Goal: Task Accomplishment & Management: Use online tool/utility

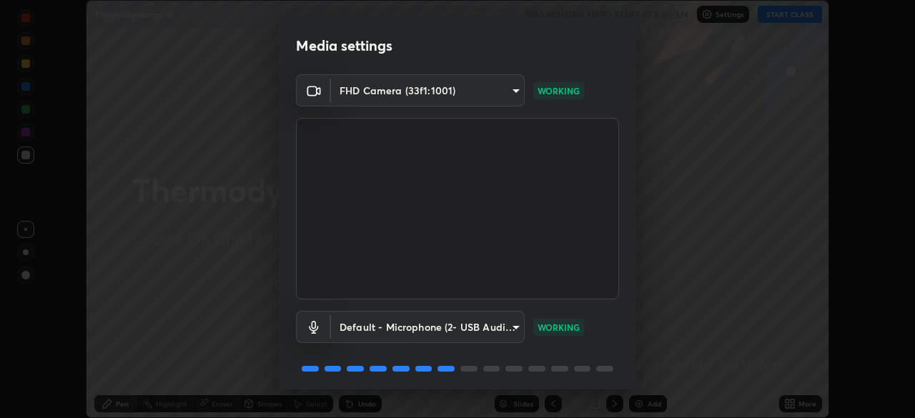
scroll to position [51, 0]
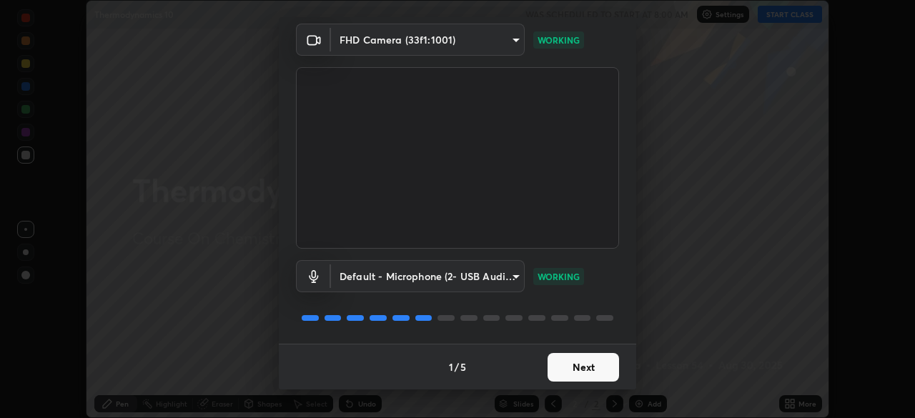
click at [580, 378] on button "Next" at bounding box center [582, 367] width 71 height 29
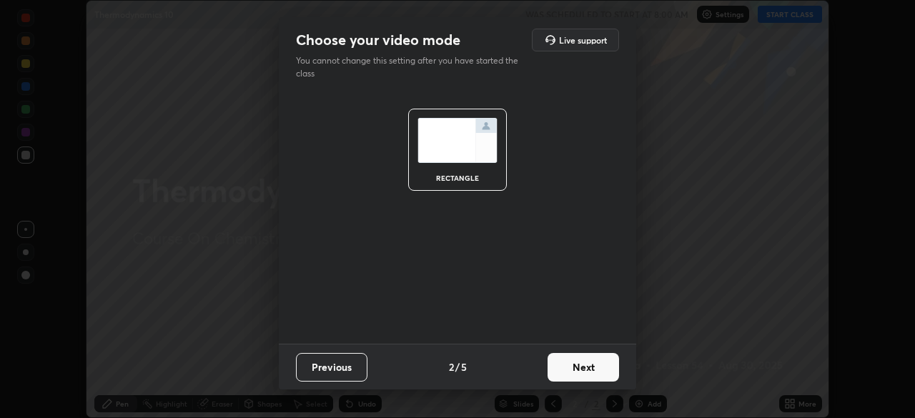
scroll to position [0, 0]
click at [585, 369] on button "Next" at bounding box center [582, 367] width 71 height 29
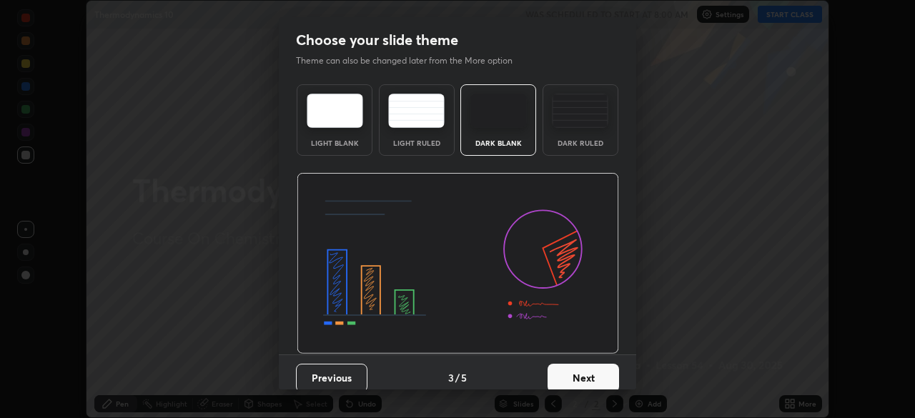
click at [584, 374] on button "Next" at bounding box center [582, 378] width 71 height 29
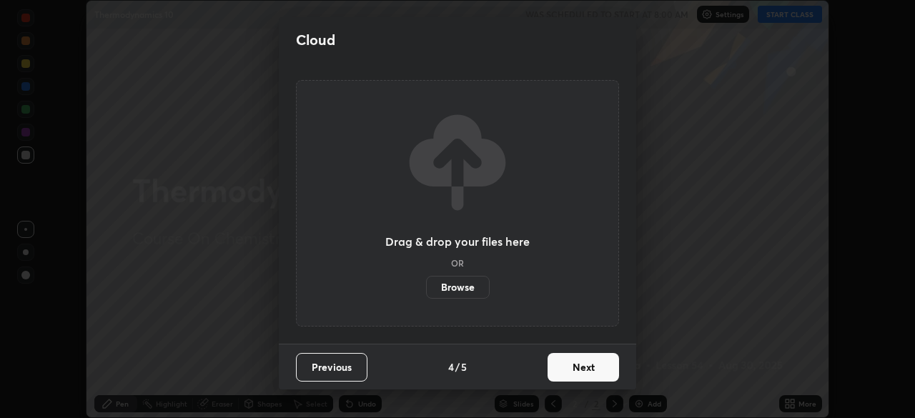
click at [590, 375] on button "Next" at bounding box center [582, 367] width 71 height 29
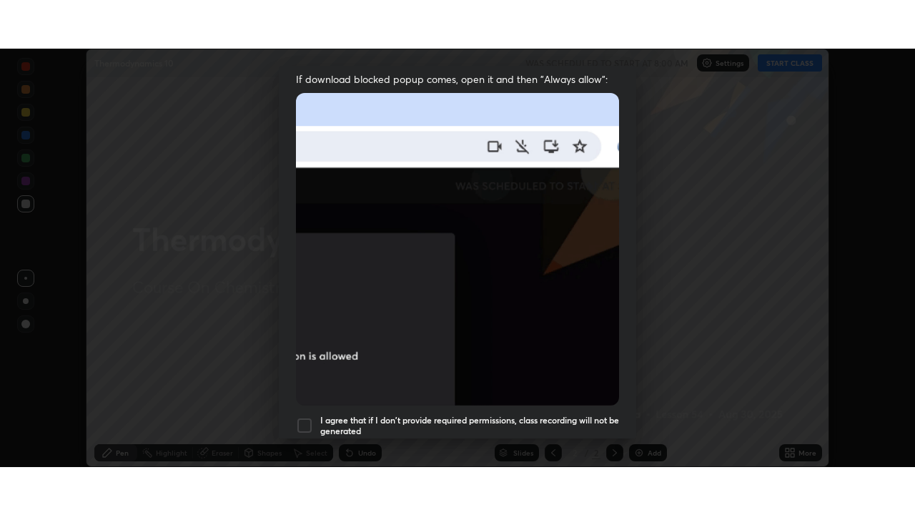
scroll to position [342, 0]
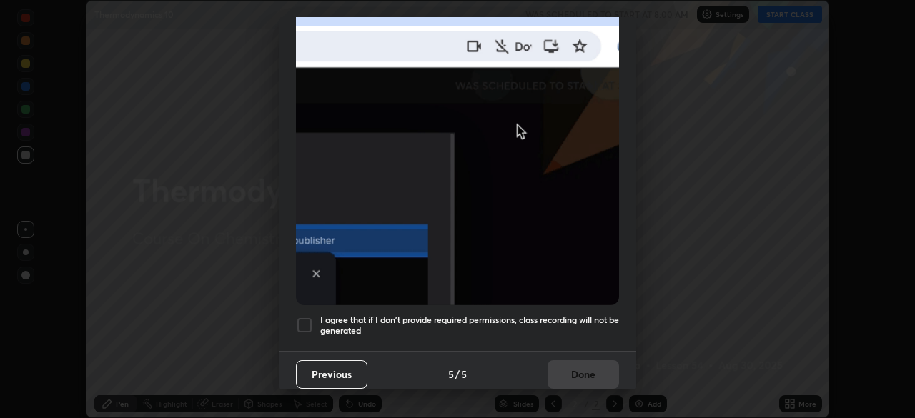
click at [554, 316] on h5 "I agree that if I don't provide required permissions, class recording will not …" at bounding box center [469, 325] width 299 height 22
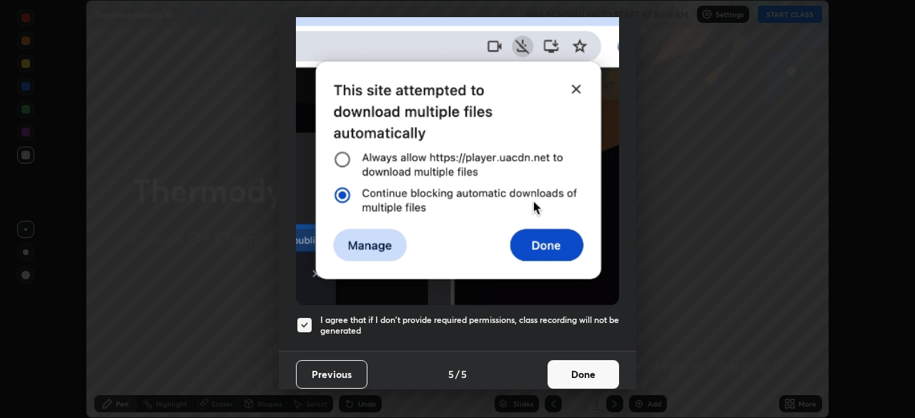
click at [582, 367] on button "Done" at bounding box center [582, 374] width 71 height 29
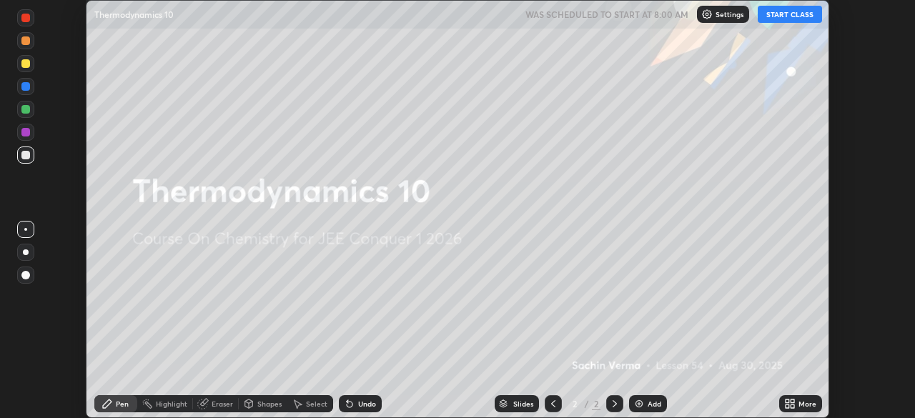
click at [787, 406] on icon at bounding box center [787, 407] width 4 height 4
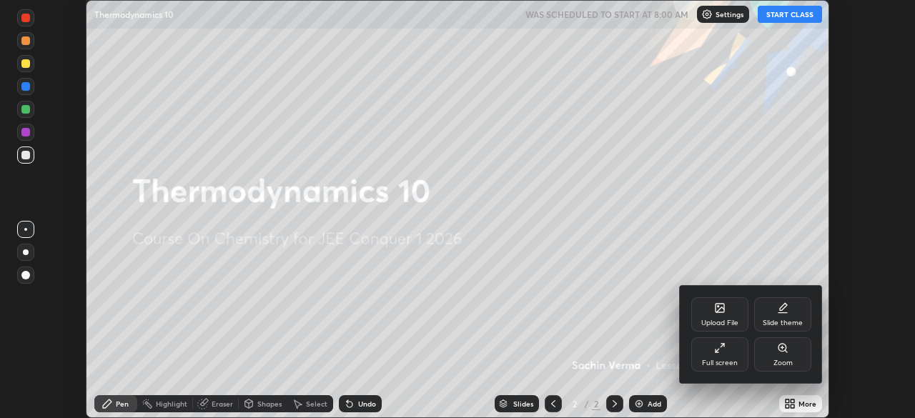
click at [726, 360] on div "Full screen" at bounding box center [720, 363] width 36 height 7
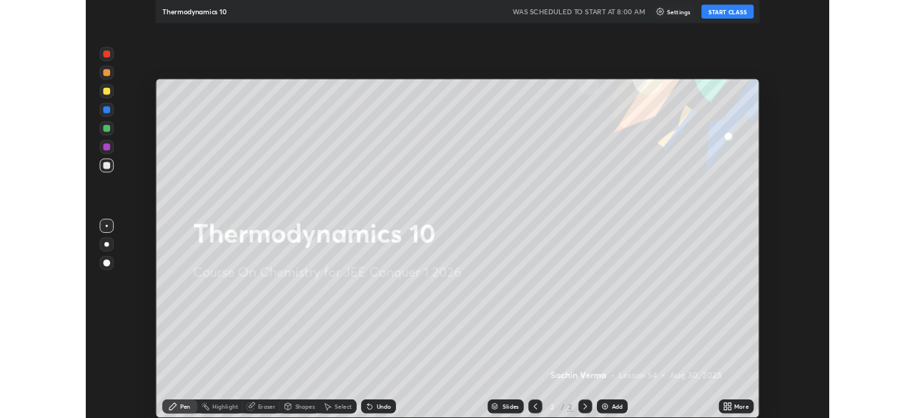
scroll to position [515, 915]
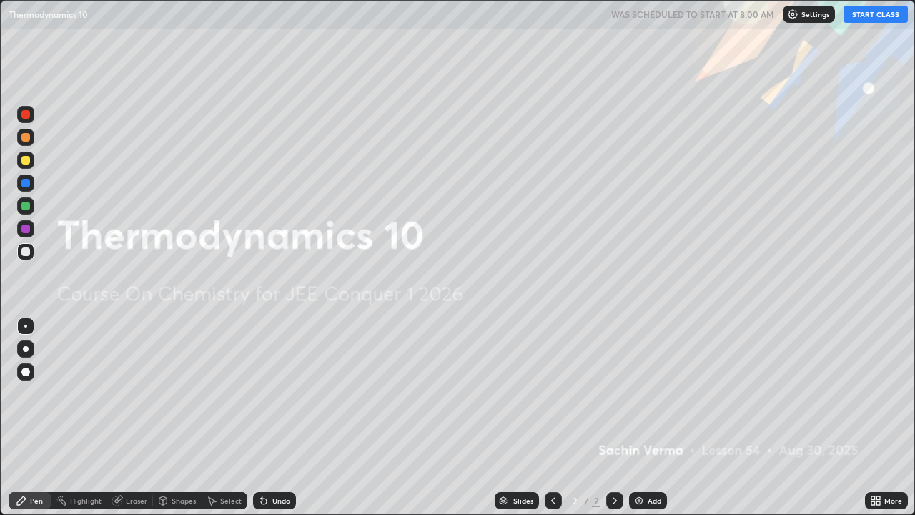
click at [645, 417] on div "Add" at bounding box center [648, 500] width 38 height 17
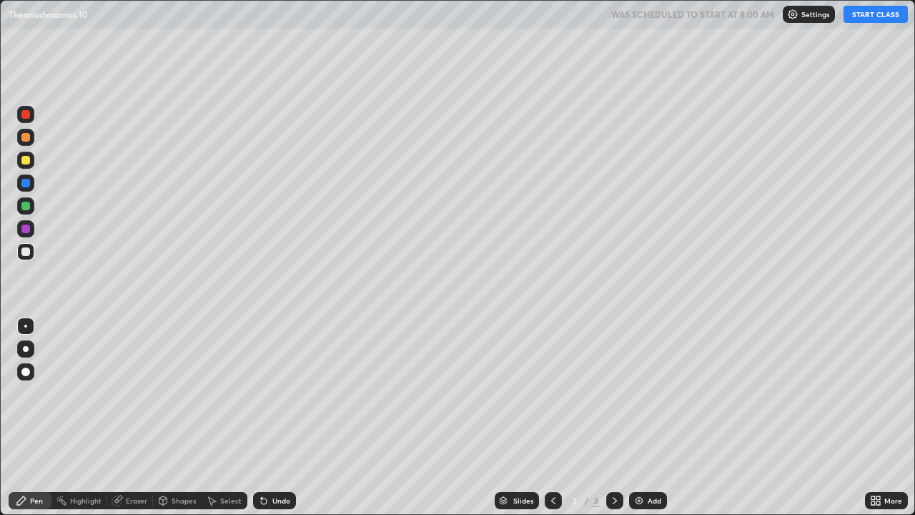
click at [861, 14] on button "START CLASS" at bounding box center [875, 14] width 64 height 17
click at [26, 349] on div at bounding box center [26, 349] width 6 height 6
click at [29, 205] on div at bounding box center [25, 206] width 9 height 9
click at [269, 417] on div "Undo" at bounding box center [274, 500] width 43 height 17
click at [24, 161] on div at bounding box center [25, 160] width 9 height 9
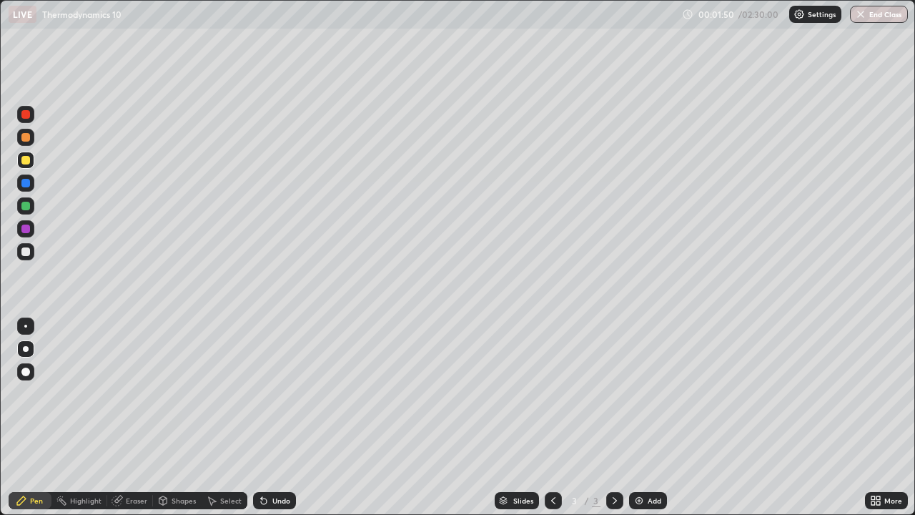
scroll to position [71055, 70558]
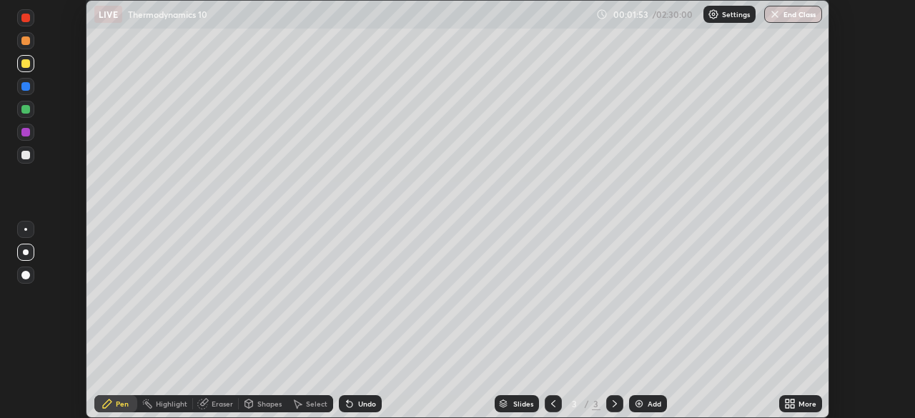
click at [793, 405] on icon at bounding box center [792, 407] width 4 height 4
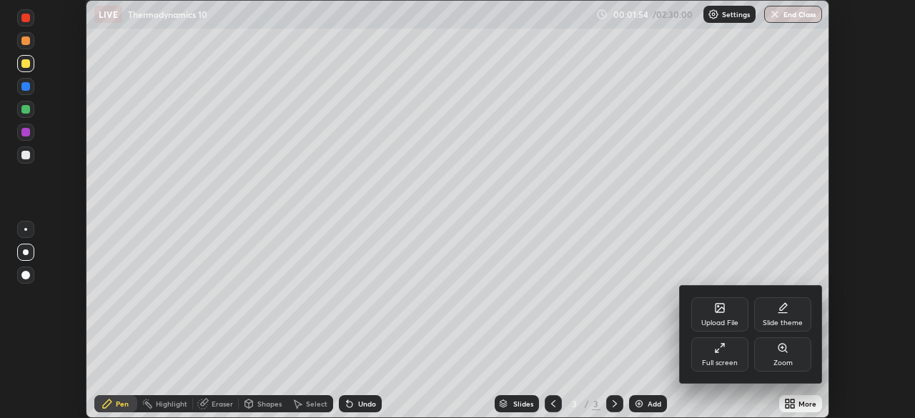
click at [731, 360] on div "Full screen" at bounding box center [720, 363] width 36 height 7
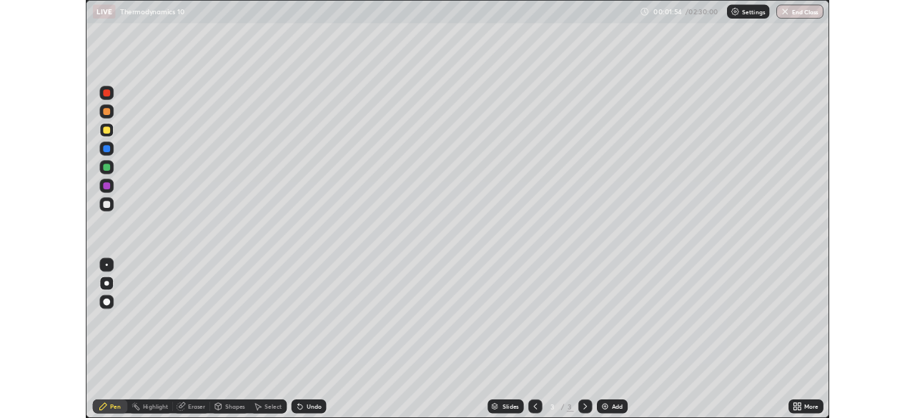
scroll to position [515, 915]
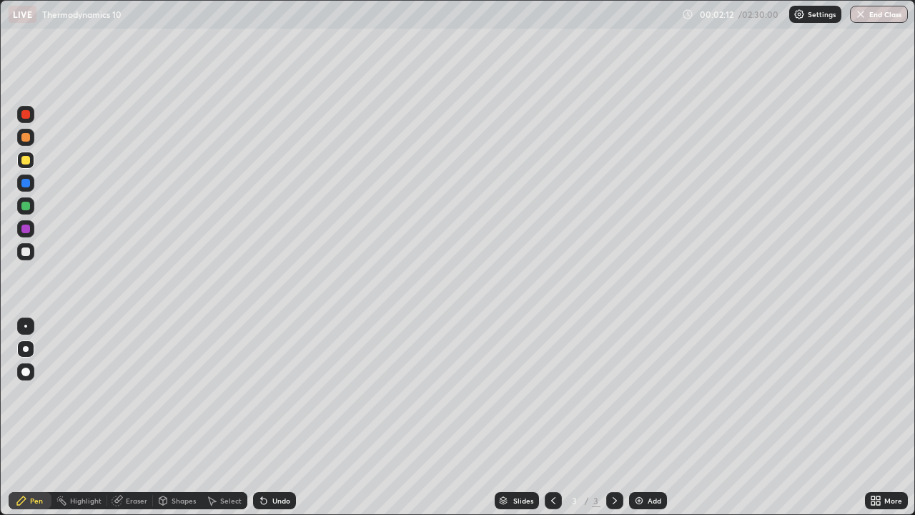
click at [277, 417] on div "Undo" at bounding box center [281, 500] width 18 height 7
click at [272, 417] on div "Undo" at bounding box center [281, 500] width 18 height 7
click at [137, 417] on div "Eraser" at bounding box center [136, 500] width 21 height 7
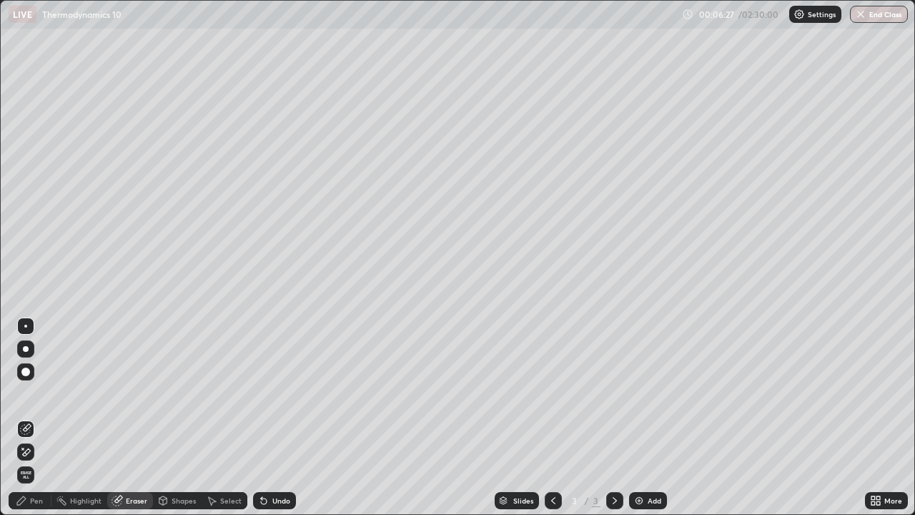
click at [36, 417] on div "Pen" at bounding box center [36, 500] width 13 height 7
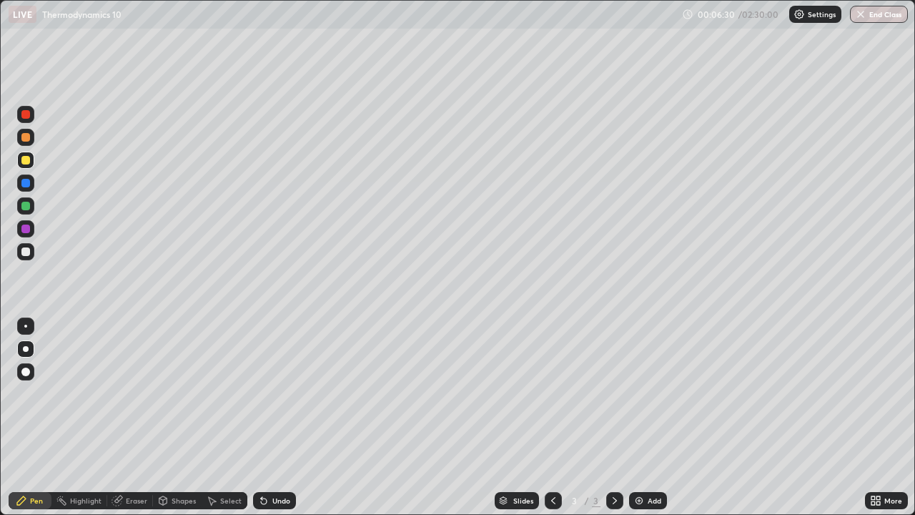
click at [124, 417] on div "Eraser" at bounding box center [130, 500] width 46 height 17
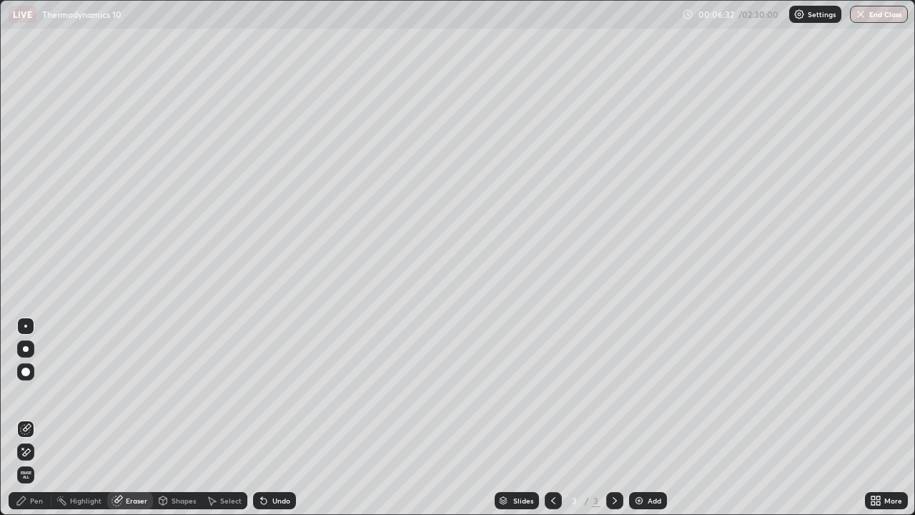
click at [16, 417] on icon at bounding box center [21, 500] width 11 height 11
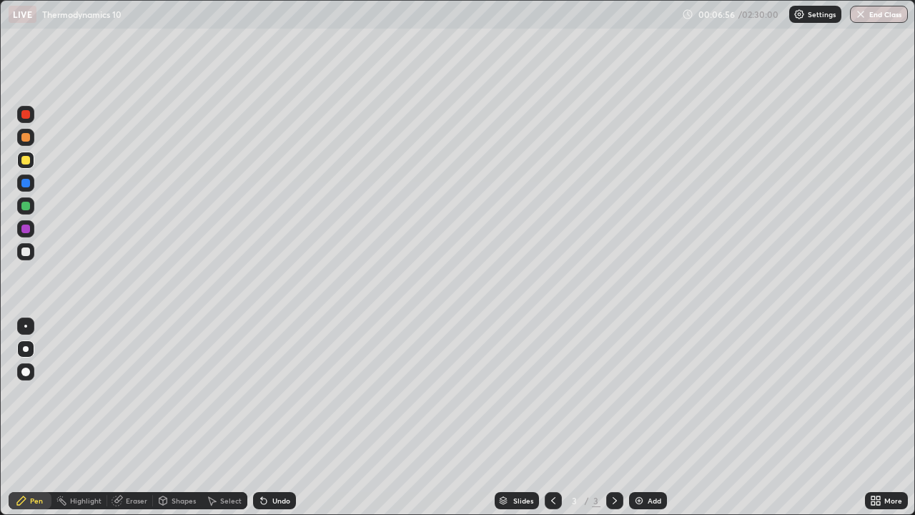
click at [254, 417] on div "Undo" at bounding box center [274, 500] width 43 height 17
click at [261, 417] on icon at bounding box center [264, 501] width 6 height 6
click at [648, 417] on div "Add" at bounding box center [655, 500] width 14 height 7
click at [273, 417] on div "Undo" at bounding box center [281, 500] width 18 height 7
click at [139, 417] on div "Eraser" at bounding box center [130, 500] width 46 height 17
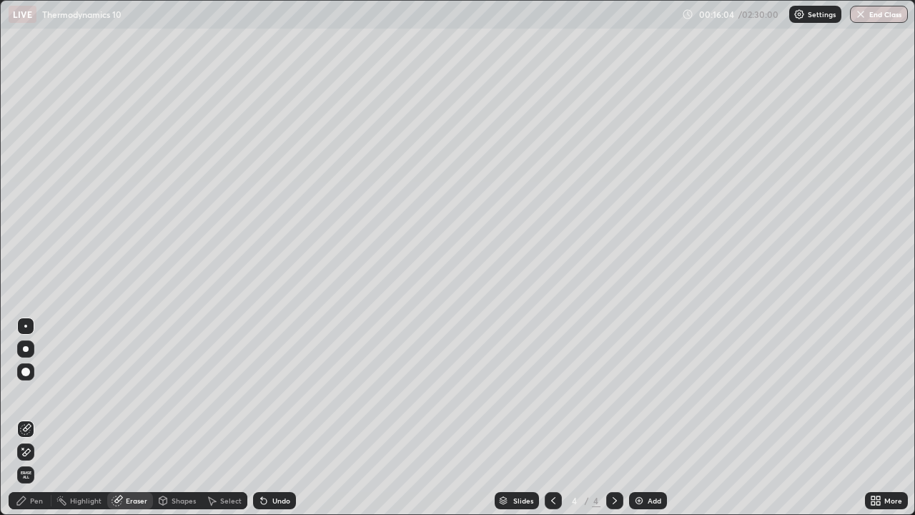
click at [44, 417] on div "Pen" at bounding box center [30, 500] width 43 height 17
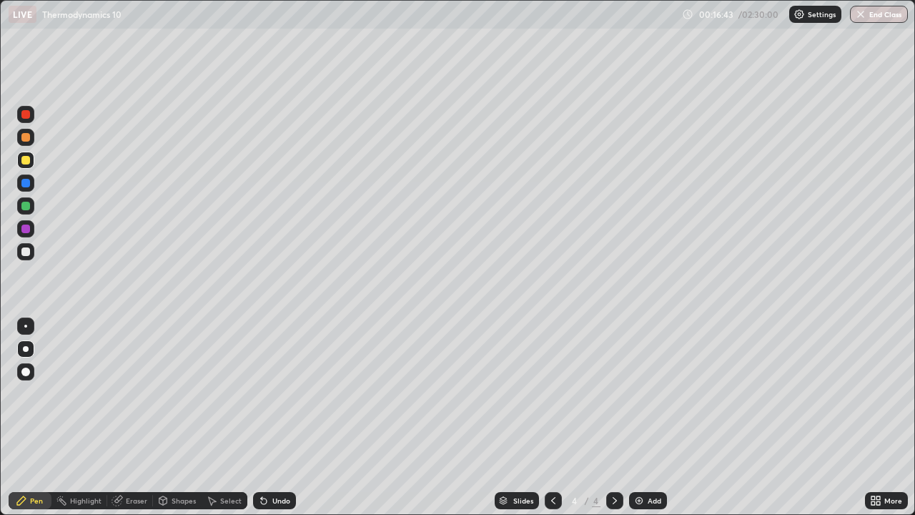
click at [127, 417] on div "Eraser" at bounding box center [136, 500] width 21 height 7
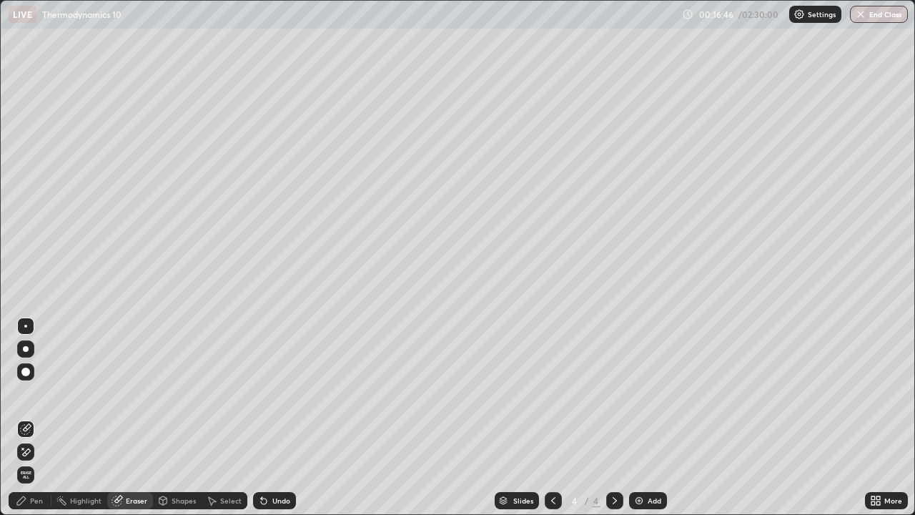
click at [31, 417] on div "Pen" at bounding box center [36, 500] width 13 height 7
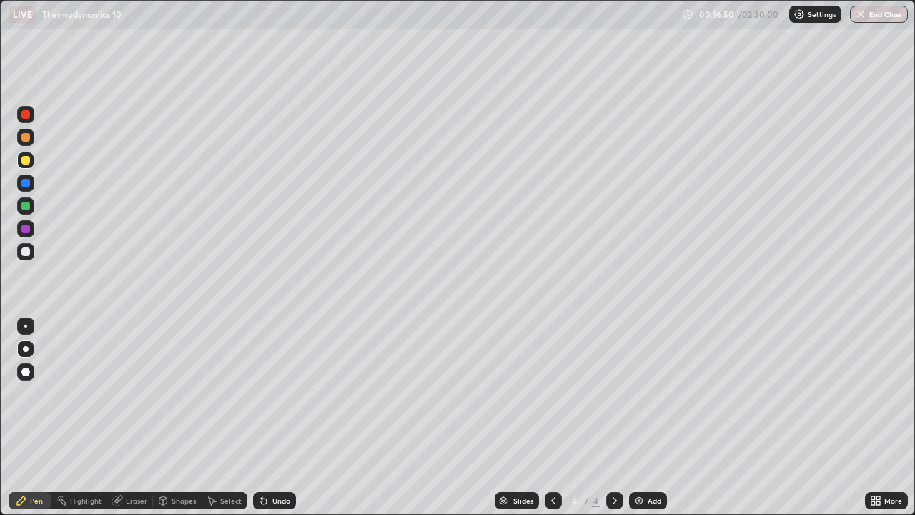
click at [278, 417] on div "Undo" at bounding box center [281, 500] width 18 height 7
click at [273, 417] on div "Undo" at bounding box center [281, 500] width 18 height 7
click at [554, 417] on icon at bounding box center [552, 500] width 11 height 11
click at [285, 417] on div "Undo" at bounding box center [281, 500] width 18 height 7
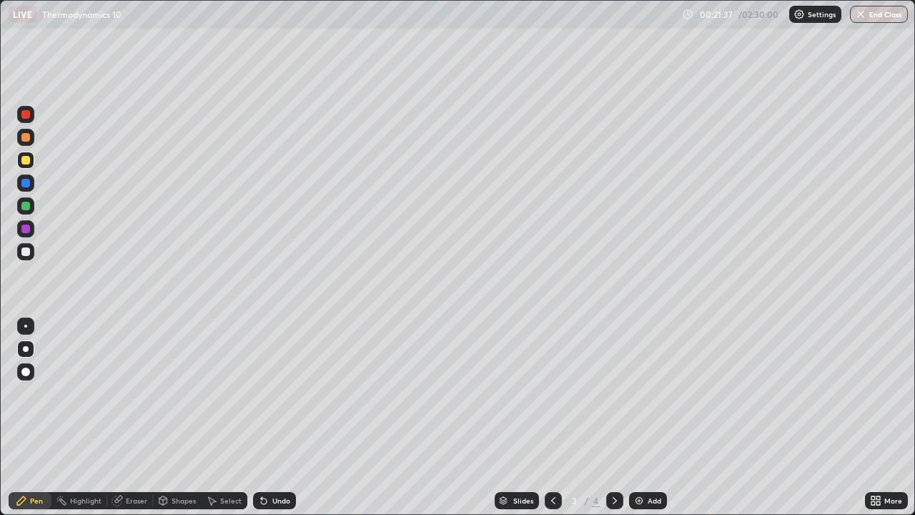
click at [613, 417] on icon at bounding box center [614, 500] width 11 height 11
click at [648, 417] on div "Add" at bounding box center [655, 500] width 14 height 7
click at [551, 417] on icon at bounding box center [553, 500] width 4 height 7
click at [613, 417] on icon at bounding box center [614, 500] width 11 height 11
click at [27, 254] on div at bounding box center [25, 251] width 9 height 9
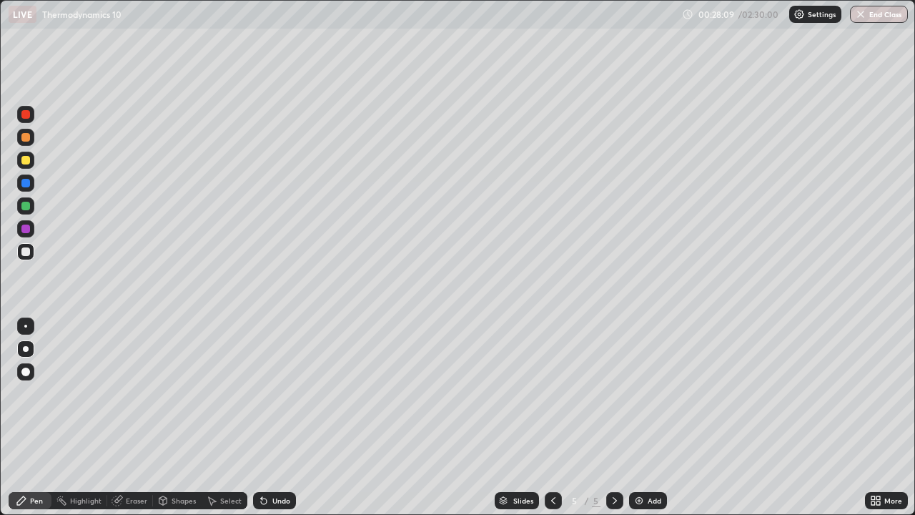
click at [269, 417] on div "Undo" at bounding box center [274, 500] width 43 height 17
click at [27, 162] on div at bounding box center [25, 160] width 9 height 9
click at [280, 417] on div "Undo" at bounding box center [281, 500] width 18 height 7
click at [275, 417] on div "Undo" at bounding box center [281, 500] width 18 height 7
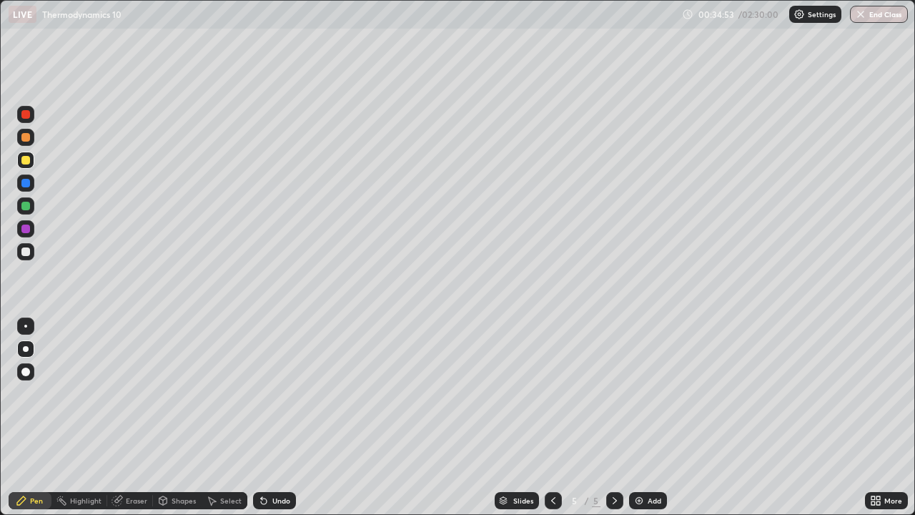
click at [278, 417] on div "Undo" at bounding box center [281, 500] width 18 height 7
click at [272, 417] on div "Undo" at bounding box center [281, 500] width 18 height 7
click at [290, 417] on div "Undo" at bounding box center [274, 500] width 43 height 17
click at [279, 417] on div "Undo" at bounding box center [281, 500] width 18 height 7
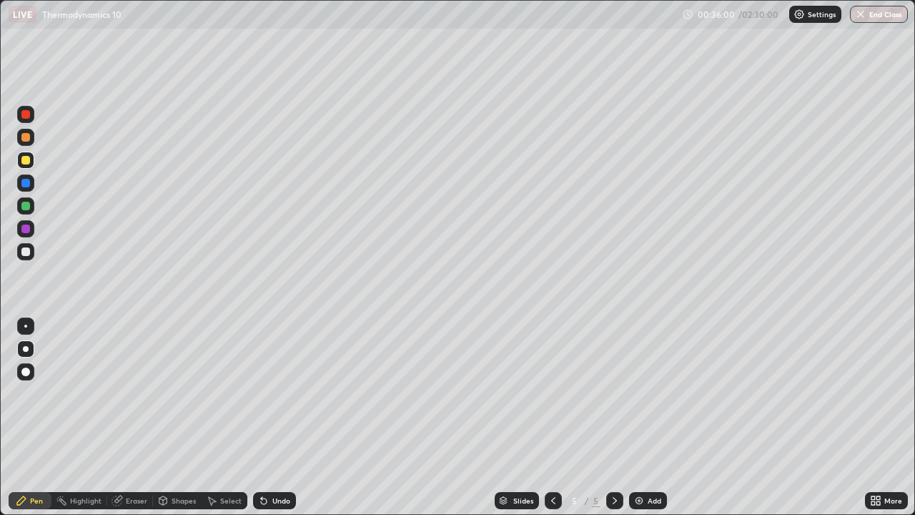
click at [276, 417] on div "Undo" at bounding box center [274, 500] width 43 height 17
click at [277, 417] on div "Undo" at bounding box center [281, 500] width 18 height 7
click at [274, 417] on div "Undo" at bounding box center [281, 500] width 18 height 7
click at [275, 417] on div "Undo" at bounding box center [281, 500] width 18 height 7
click at [280, 417] on div "Undo" at bounding box center [281, 500] width 18 height 7
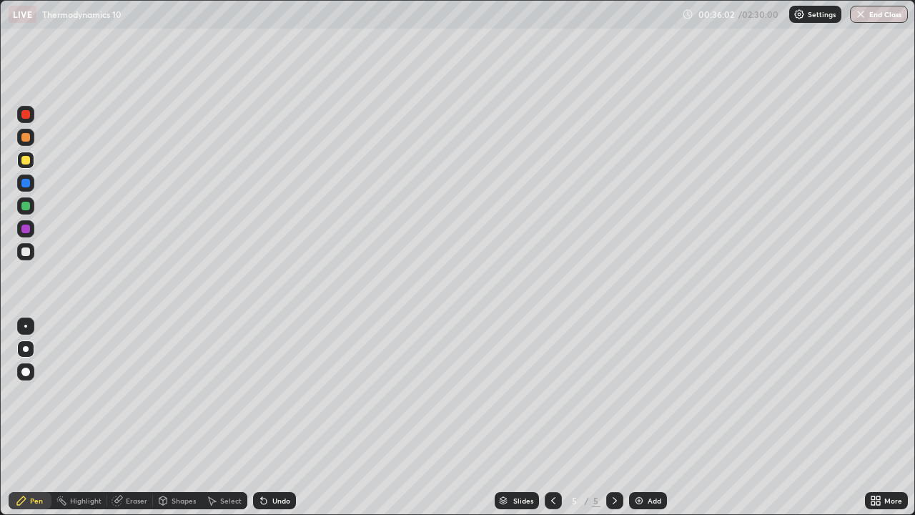
click at [282, 417] on div "Undo" at bounding box center [281, 500] width 18 height 7
click at [633, 417] on img at bounding box center [638, 500] width 11 height 11
click at [268, 417] on div "Undo" at bounding box center [274, 500] width 43 height 17
click at [266, 417] on icon at bounding box center [263, 500] width 11 height 11
click at [276, 417] on div "Undo" at bounding box center [281, 500] width 18 height 7
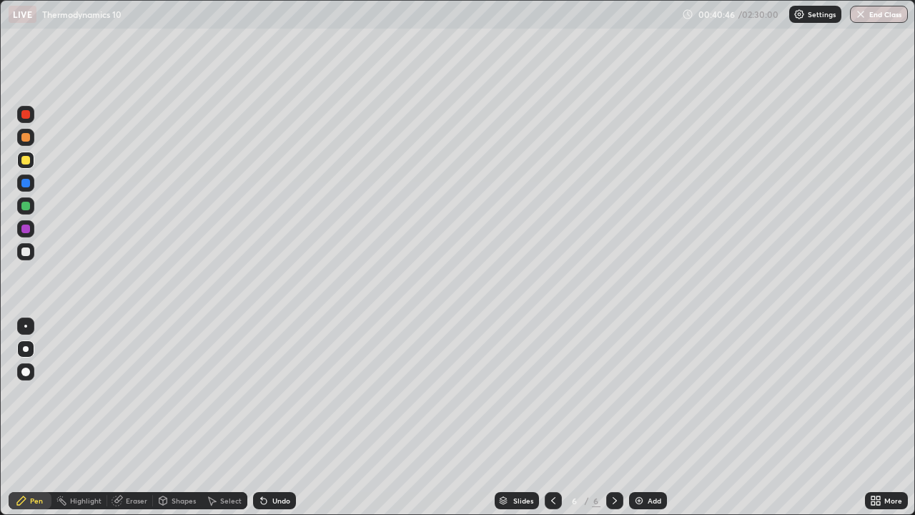
click at [269, 417] on div "Undo" at bounding box center [274, 500] width 43 height 17
click at [278, 417] on div "Undo" at bounding box center [281, 500] width 18 height 7
click at [274, 417] on div "Undo" at bounding box center [281, 500] width 18 height 7
click at [272, 417] on div "Undo" at bounding box center [281, 500] width 18 height 7
click at [649, 417] on div "Add" at bounding box center [655, 500] width 14 height 7
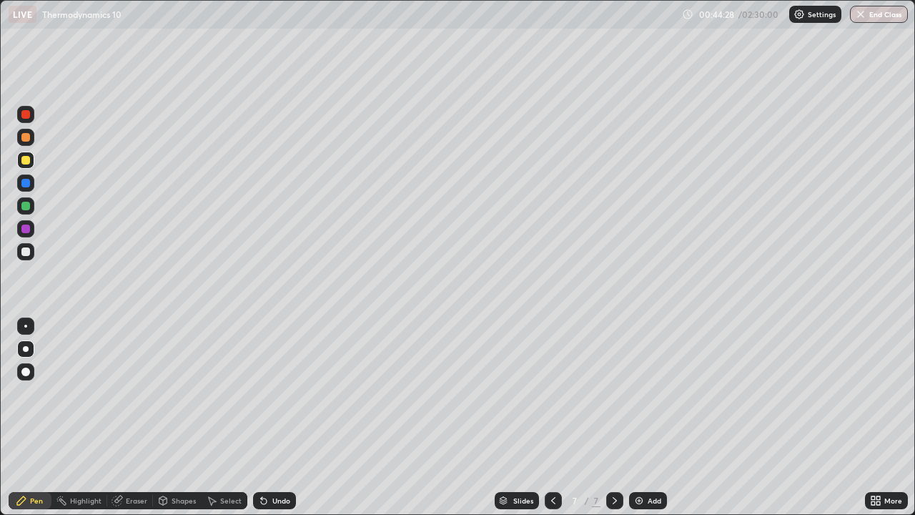
click at [26, 252] on div at bounding box center [25, 251] width 9 height 9
click at [647, 417] on div "Add" at bounding box center [648, 500] width 38 height 17
click at [267, 417] on icon at bounding box center [263, 500] width 11 height 11
click at [264, 417] on div "Undo" at bounding box center [274, 500] width 43 height 17
click at [261, 417] on icon at bounding box center [261, 497] width 1 height 1
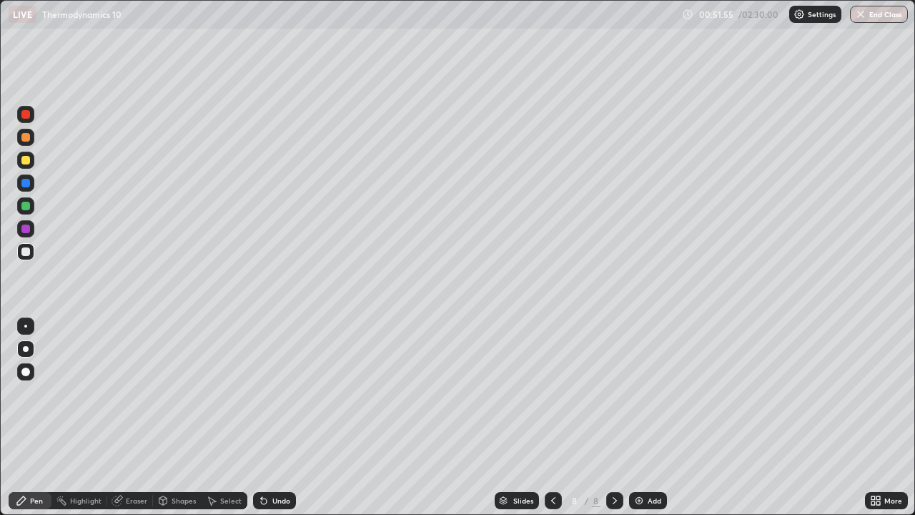
click at [264, 417] on icon at bounding box center [263, 500] width 11 height 11
click at [26, 160] on div at bounding box center [25, 160] width 9 height 9
click at [273, 417] on div "Undo" at bounding box center [274, 500] width 43 height 17
click at [279, 417] on div "Undo" at bounding box center [281, 500] width 18 height 7
click at [283, 417] on div "Undo" at bounding box center [281, 500] width 18 height 7
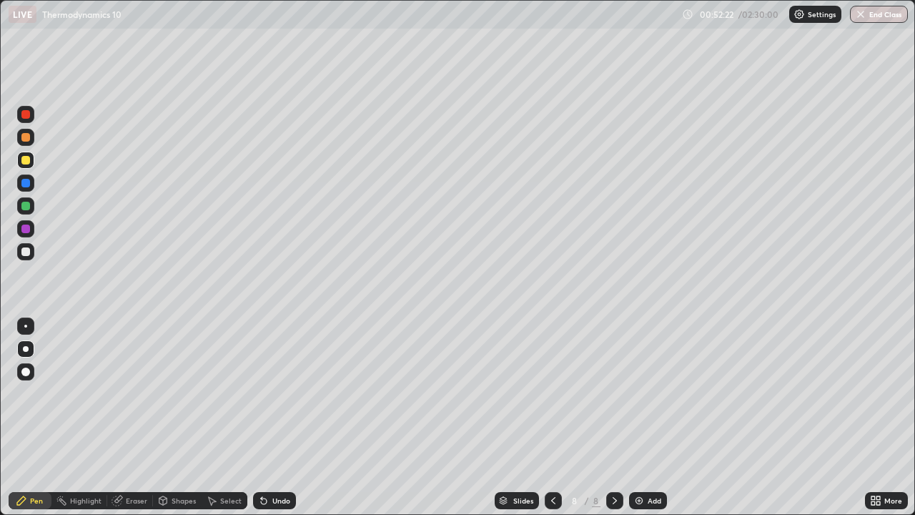
click at [283, 417] on div "Undo" at bounding box center [281, 500] width 18 height 7
click at [279, 417] on div "Undo" at bounding box center [281, 500] width 18 height 7
click at [275, 417] on div "Undo" at bounding box center [281, 500] width 18 height 7
click at [272, 417] on div "Undo" at bounding box center [281, 500] width 18 height 7
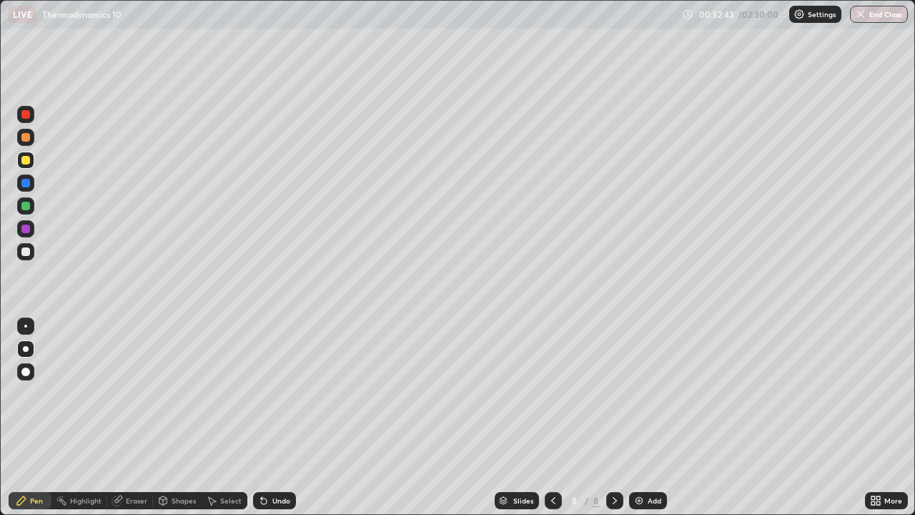
click at [272, 417] on div "Undo" at bounding box center [281, 500] width 18 height 7
click at [274, 417] on div "Undo" at bounding box center [281, 500] width 18 height 7
click at [264, 417] on icon at bounding box center [263, 500] width 11 height 11
click at [24, 252] on div at bounding box center [25, 251] width 9 height 9
click at [220, 417] on div "Select" at bounding box center [230, 500] width 21 height 7
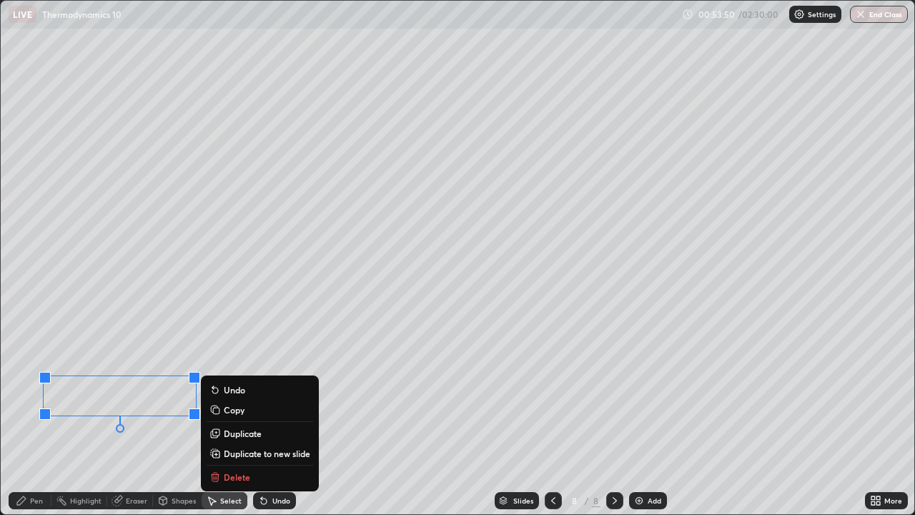
click at [38, 417] on div "Pen" at bounding box center [36, 500] width 13 height 7
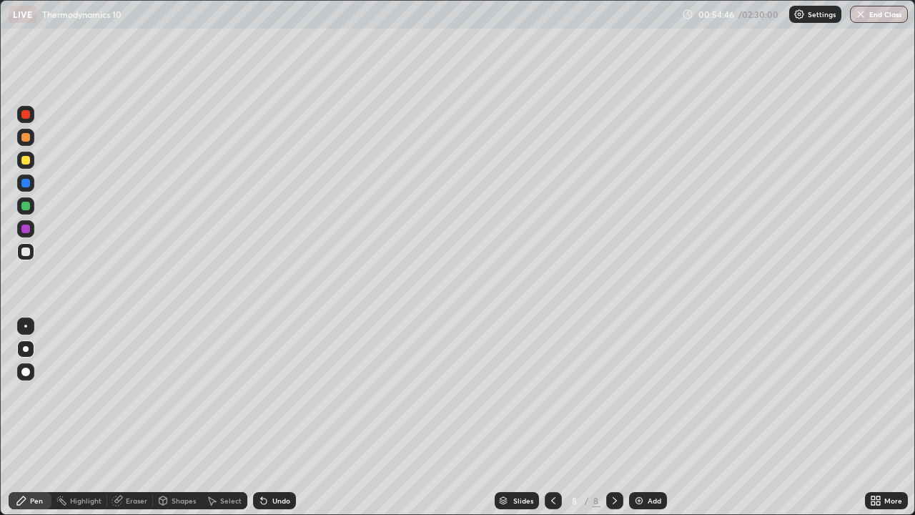
click at [31, 161] on div at bounding box center [25, 160] width 17 height 17
click at [29, 251] on div at bounding box center [25, 251] width 9 height 9
click at [289, 417] on div "Undo" at bounding box center [274, 500] width 43 height 17
click at [287, 417] on div "Undo" at bounding box center [281, 500] width 18 height 7
click at [31, 157] on div at bounding box center [25, 160] width 17 height 17
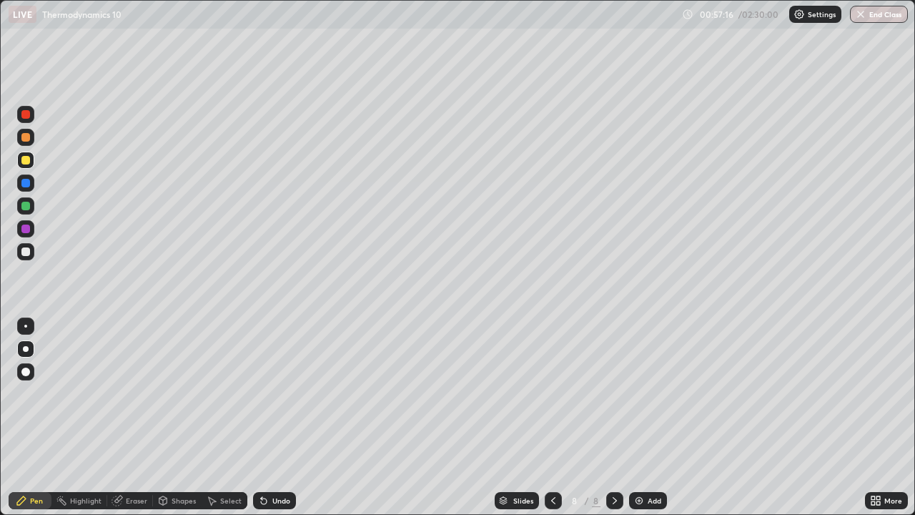
click at [268, 417] on div "Undo" at bounding box center [274, 500] width 43 height 17
click at [262, 417] on icon at bounding box center [264, 501] width 6 height 6
click at [265, 417] on icon at bounding box center [263, 500] width 11 height 11
click at [266, 417] on icon at bounding box center [263, 500] width 11 height 11
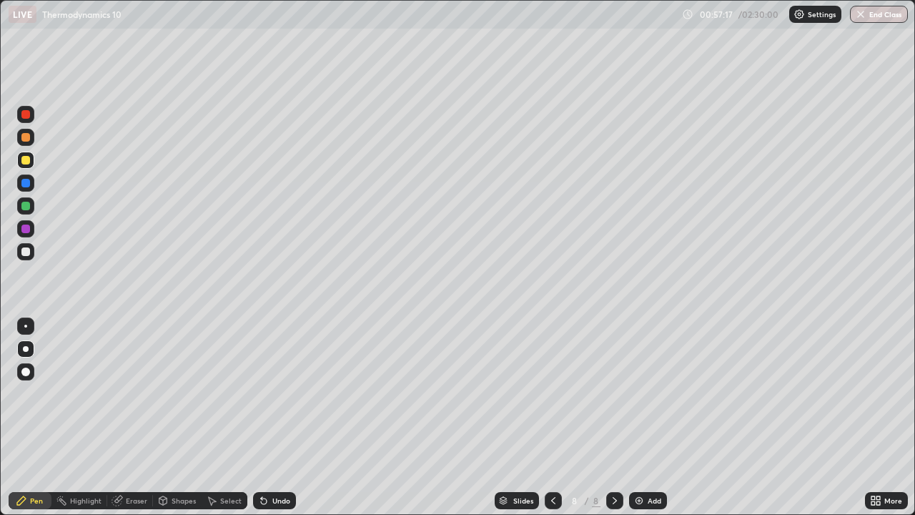
click at [261, 417] on icon at bounding box center [261, 497] width 1 height 1
click at [263, 417] on div "Undo" at bounding box center [274, 500] width 43 height 17
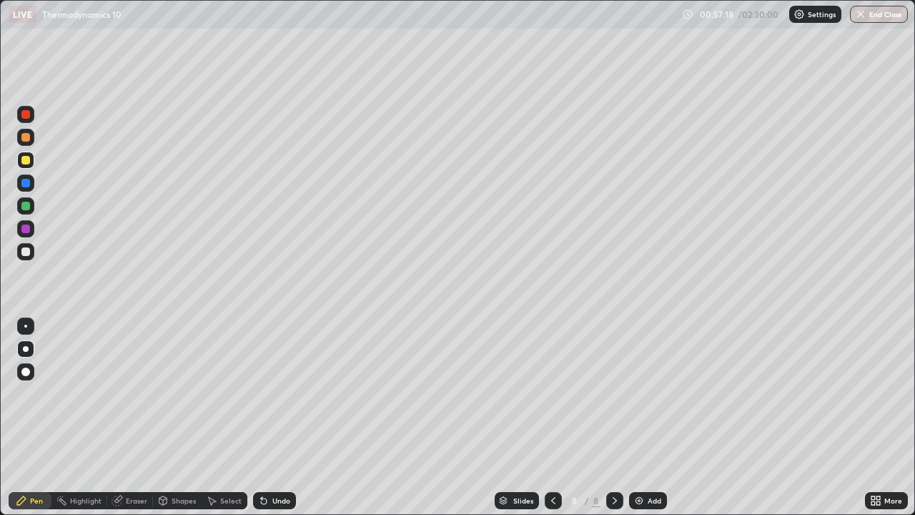
click at [260, 417] on div "Undo" at bounding box center [274, 500] width 43 height 17
click at [271, 417] on div "Undo" at bounding box center [274, 500] width 43 height 17
click at [265, 417] on div "Undo" at bounding box center [274, 500] width 43 height 17
click at [262, 417] on div "Undo" at bounding box center [274, 500] width 43 height 17
click at [262, 417] on icon at bounding box center [264, 501] width 6 height 6
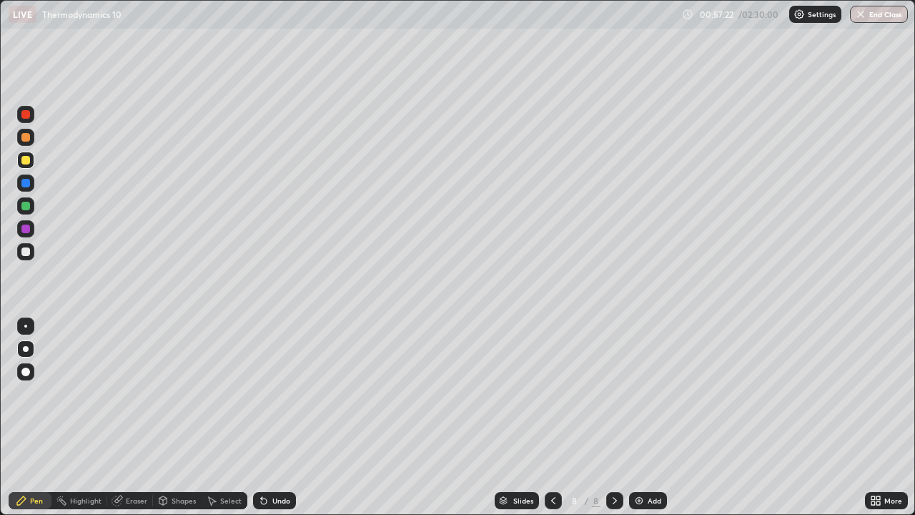
click at [262, 417] on icon at bounding box center [264, 501] width 6 height 6
click at [263, 417] on icon at bounding box center [264, 501] width 6 height 6
click at [262, 417] on icon at bounding box center [264, 501] width 6 height 6
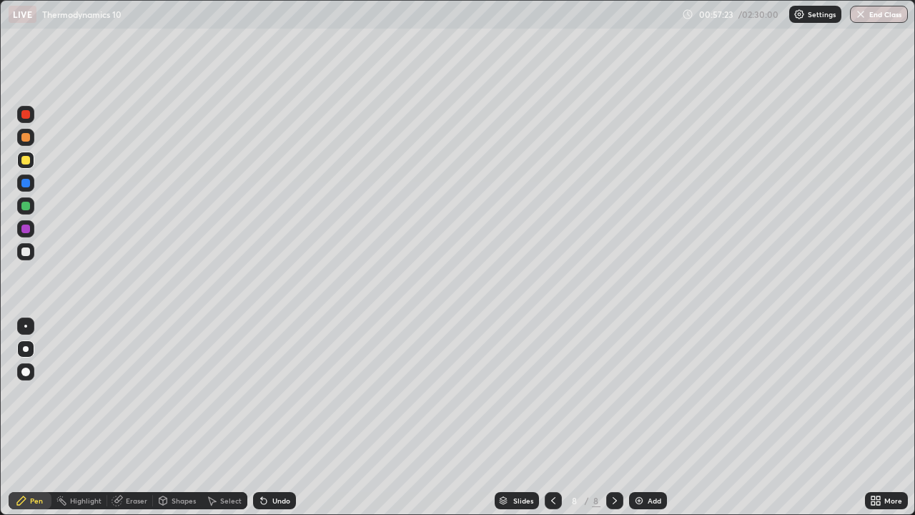
click at [267, 417] on div "Undo" at bounding box center [274, 500] width 43 height 17
click at [266, 417] on icon at bounding box center [263, 500] width 11 height 11
click at [274, 417] on div "Undo" at bounding box center [281, 500] width 18 height 7
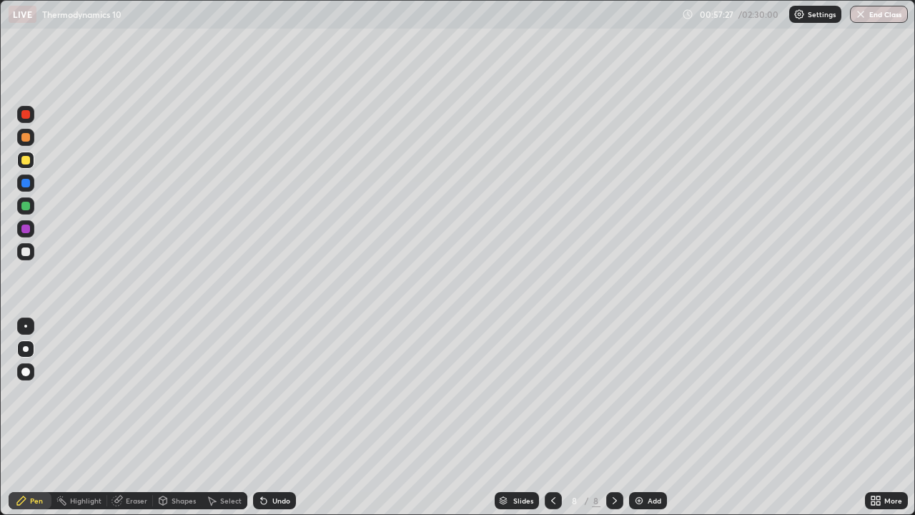
click at [273, 417] on div "Undo" at bounding box center [281, 500] width 18 height 7
click at [275, 417] on div "Undo" at bounding box center [274, 500] width 43 height 17
click at [274, 417] on div "Undo" at bounding box center [274, 500] width 43 height 17
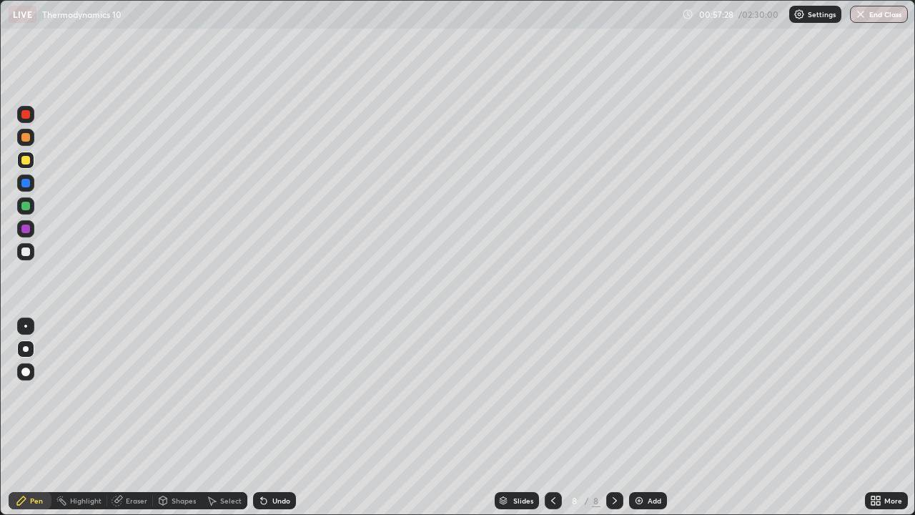
click at [274, 417] on div "Undo" at bounding box center [274, 500] width 43 height 17
click at [273, 417] on div "Undo" at bounding box center [271, 500] width 49 height 29
click at [272, 417] on div "Undo" at bounding box center [271, 500] width 49 height 29
click at [268, 417] on div "Undo" at bounding box center [274, 500] width 43 height 17
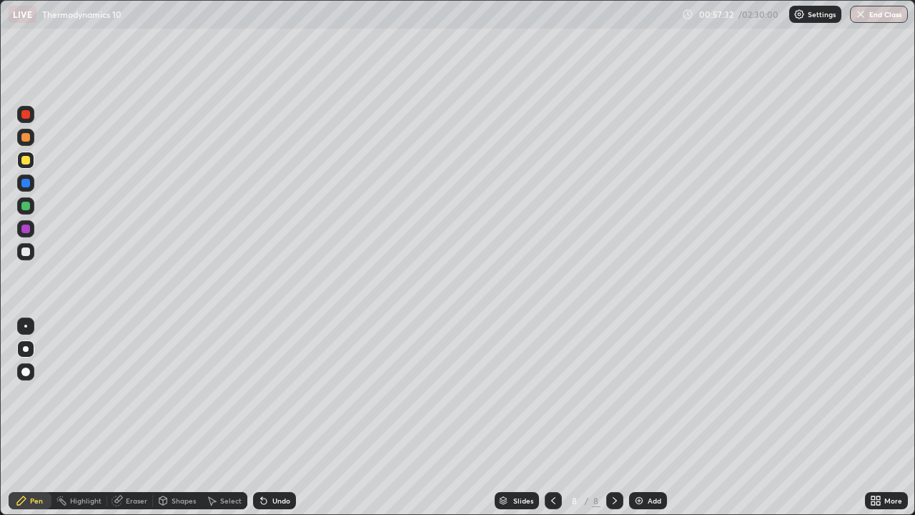
click at [272, 417] on div "Undo" at bounding box center [281, 500] width 18 height 7
click at [180, 417] on div "Shapes" at bounding box center [184, 500] width 24 height 7
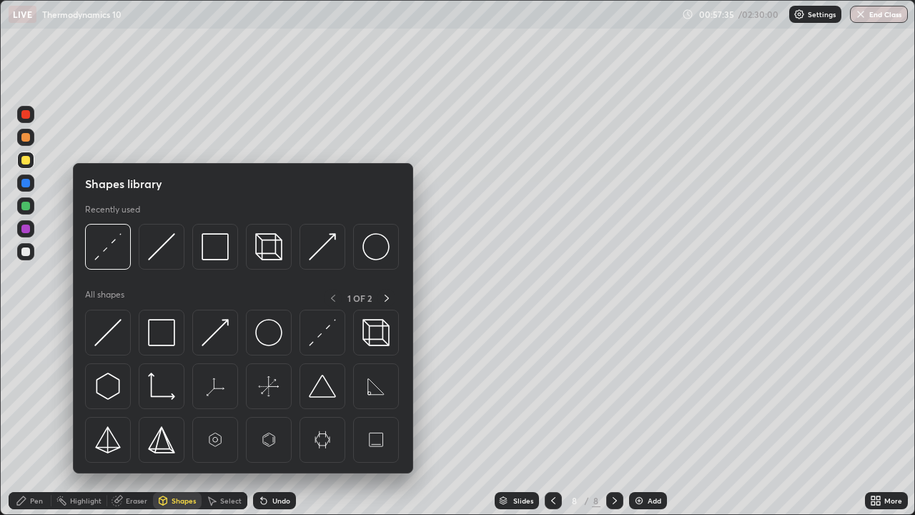
click at [31, 417] on div "Pen" at bounding box center [36, 500] width 13 height 7
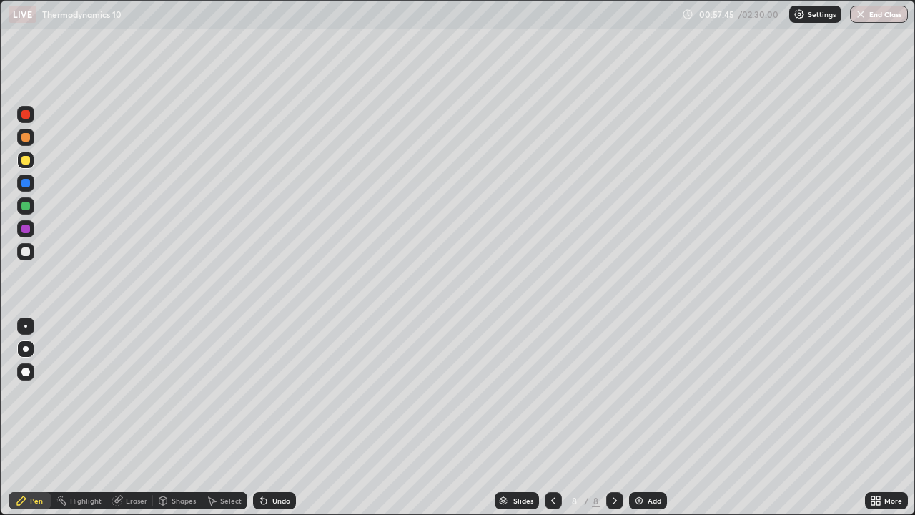
click at [278, 417] on div "Undo" at bounding box center [281, 500] width 18 height 7
click at [184, 417] on div "Shapes" at bounding box center [184, 500] width 24 height 7
click at [39, 417] on div "Pen" at bounding box center [36, 500] width 13 height 7
click at [31, 206] on div at bounding box center [25, 205] width 17 height 17
click at [26, 206] on div at bounding box center [25, 206] width 9 height 9
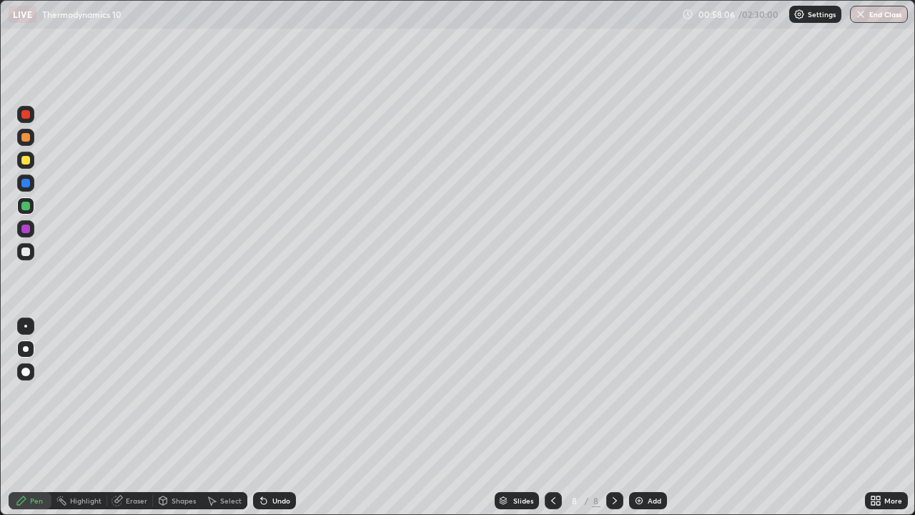
click at [31, 161] on div at bounding box center [25, 160] width 17 height 17
click at [264, 417] on icon at bounding box center [264, 501] width 6 height 6
click at [643, 417] on img at bounding box center [638, 500] width 11 height 11
click at [554, 417] on icon at bounding box center [552, 500] width 11 height 11
click at [613, 417] on icon at bounding box center [614, 500] width 11 height 11
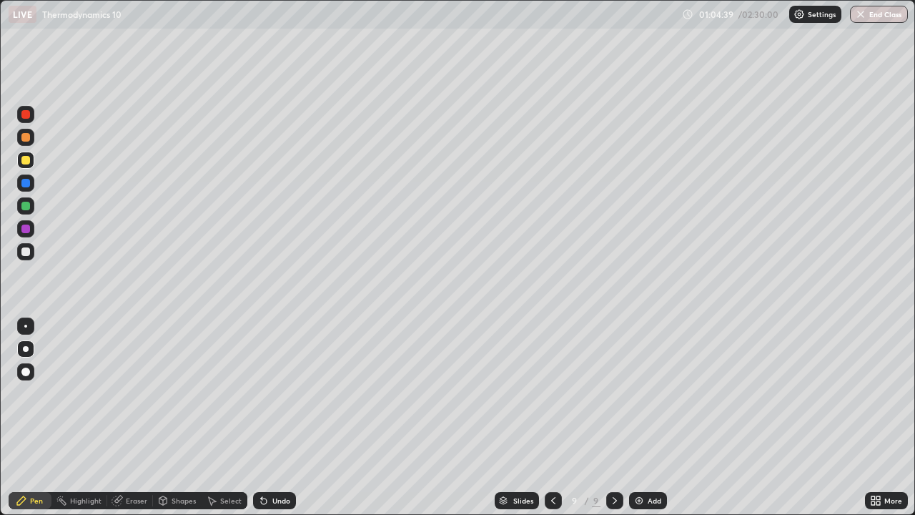
click at [645, 417] on div "Add" at bounding box center [648, 500] width 38 height 17
click at [27, 162] on div at bounding box center [25, 160] width 9 height 9
click at [262, 417] on icon at bounding box center [264, 501] width 6 height 6
click at [24, 184] on div at bounding box center [25, 183] width 9 height 9
click at [281, 417] on div "Undo" at bounding box center [274, 500] width 43 height 17
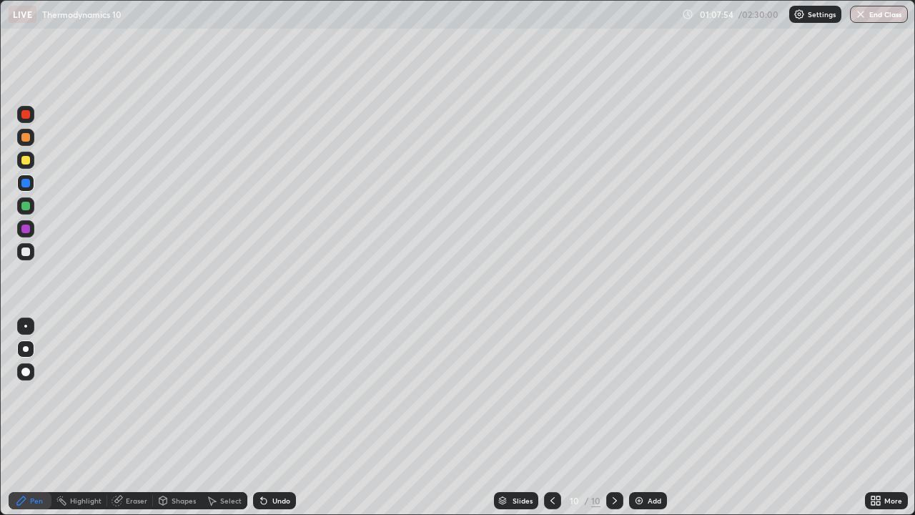
click at [274, 417] on div "Undo" at bounding box center [274, 500] width 43 height 17
click at [273, 417] on div "Undo" at bounding box center [274, 500] width 43 height 17
click at [560, 417] on div at bounding box center [552, 500] width 17 height 17
click at [550, 417] on icon at bounding box center [552, 500] width 11 height 11
click at [613, 417] on icon at bounding box center [614, 500] width 11 height 11
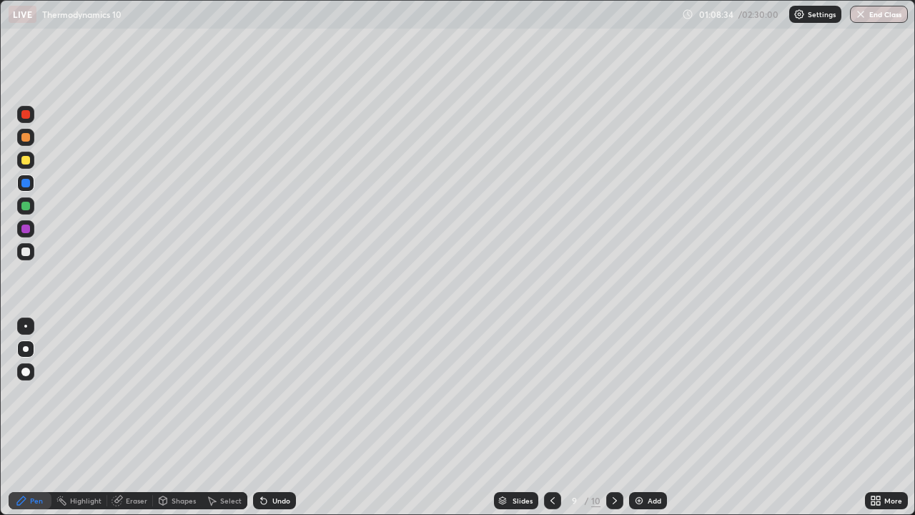
click at [615, 417] on icon at bounding box center [614, 500] width 11 height 11
click at [643, 417] on img at bounding box center [638, 500] width 11 height 11
click at [26, 252] on div at bounding box center [25, 251] width 9 height 9
click at [22, 208] on div at bounding box center [25, 206] width 9 height 9
click at [640, 417] on img at bounding box center [638, 500] width 11 height 11
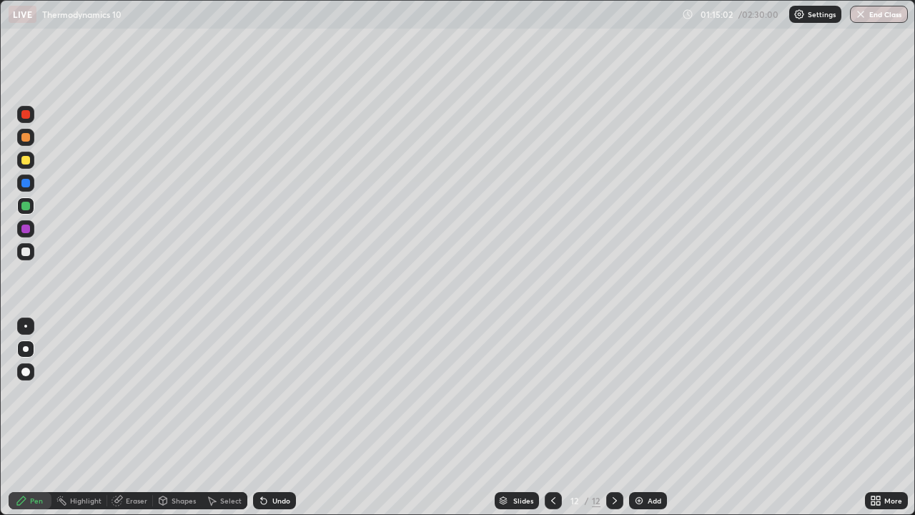
click at [26, 161] on div at bounding box center [25, 160] width 9 height 9
click at [29, 254] on div at bounding box center [25, 251] width 17 height 17
click at [26, 204] on div at bounding box center [25, 206] width 9 height 9
click at [272, 417] on div "Undo" at bounding box center [281, 500] width 18 height 7
click at [267, 417] on icon at bounding box center [263, 500] width 11 height 11
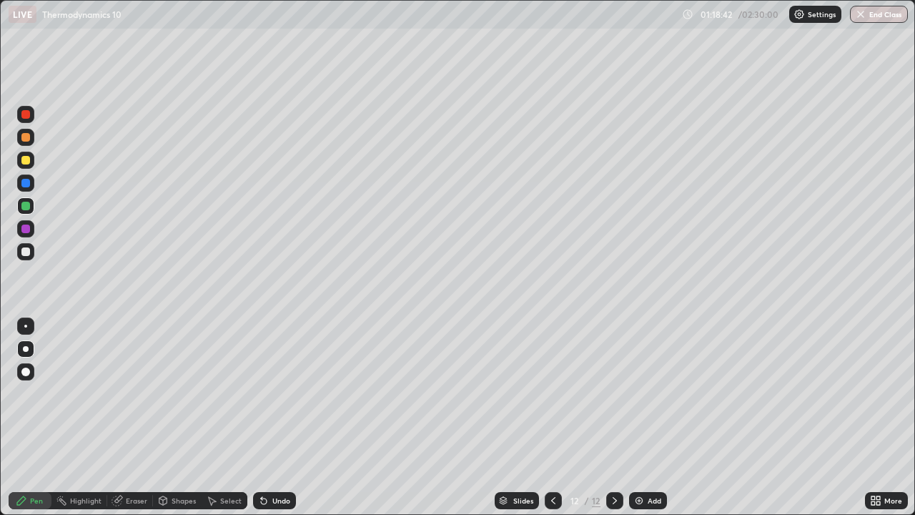
click at [269, 417] on div "Undo" at bounding box center [274, 500] width 43 height 17
click at [267, 417] on icon at bounding box center [263, 500] width 11 height 11
click at [26, 162] on div at bounding box center [25, 160] width 9 height 9
click at [275, 417] on div "Undo" at bounding box center [281, 500] width 18 height 7
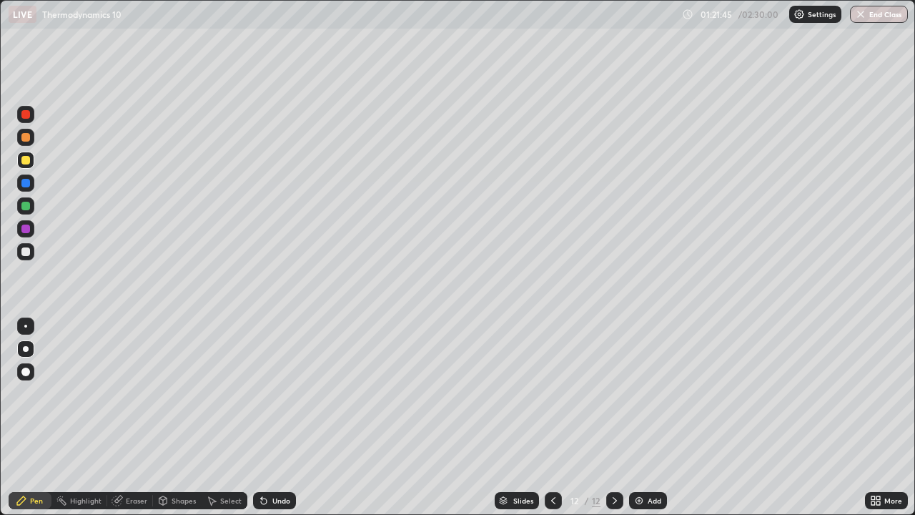
click at [281, 417] on div "Undo" at bounding box center [281, 500] width 18 height 7
click at [643, 417] on div "Add" at bounding box center [648, 500] width 38 height 17
click at [278, 417] on div "Undo" at bounding box center [274, 500] width 43 height 17
click at [276, 417] on div "Undo" at bounding box center [281, 500] width 18 height 7
click at [272, 417] on div "Undo" at bounding box center [281, 500] width 18 height 7
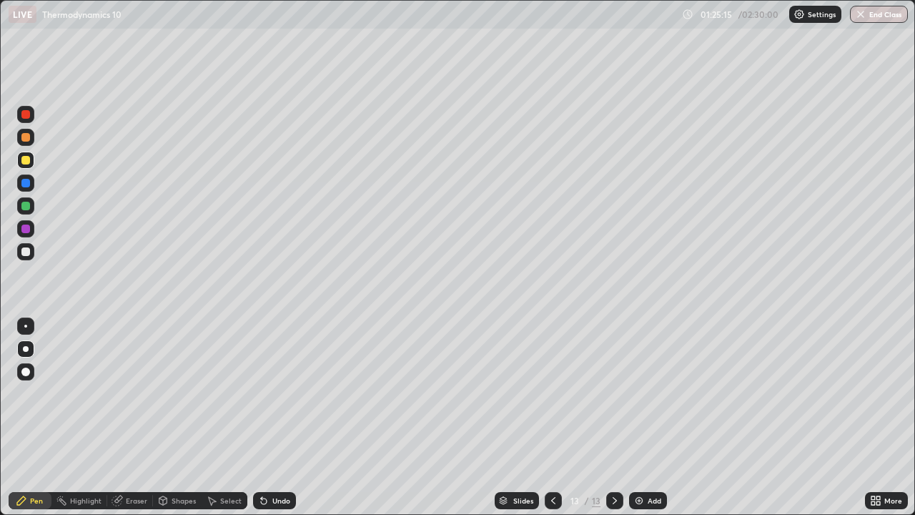
click at [275, 417] on div "Undo" at bounding box center [274, 500] width 43 height 17
click at [277, 417] on div "Undo" at bounding box center [274, 500] width 43 height 17
click at [269, 417] on div "Undo" at bounding box center [274, 500] width 43 height 17
click at [640, 417] on div "Add" at bounding box center [648, 500] width 38 height 17
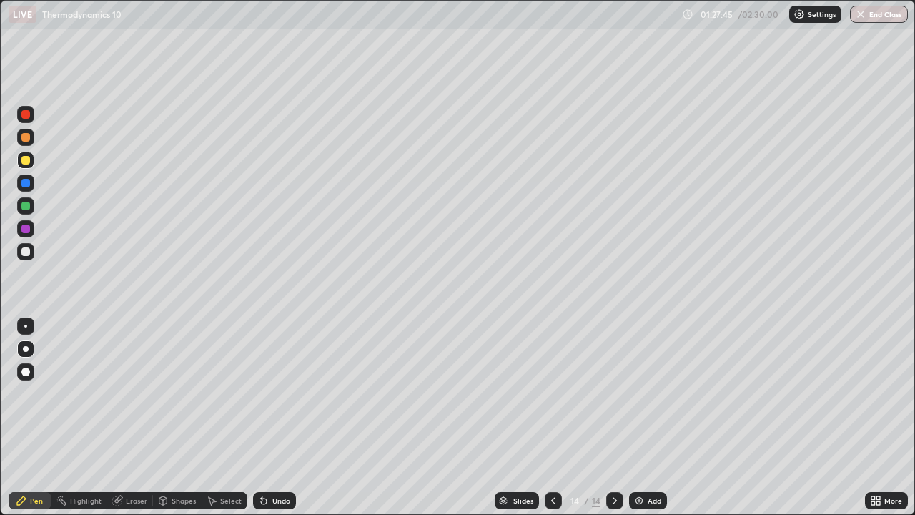
click at [282, 417] on div "Undo" at bounding box center [281, 500] width 18 height 7
click at [26, 206] on div at bounding box center [25, 206] width 9 height 9
click at [21, 254] on div at bounding box center [25, 251] width 9 height 9
click at [26, 157] on div at bounding box center [25, 160] width 9 height 9
click at [278, 417] on div "Undo" at bounding box center [281, 500] width 18 height 7
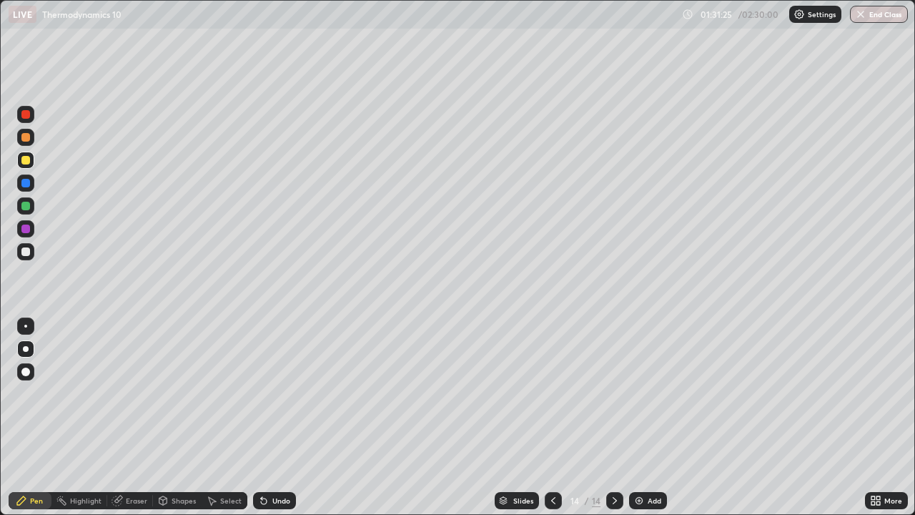
click at [277, 417] on div "Undo" at bounding box center [274, 500] width 43 height 17
click at [274, 417] on div "Undo" at bounding box center [274, 500] width 43 height 17
click at [640, 417] on img at bounding box center [638, 500] width 11 height 11
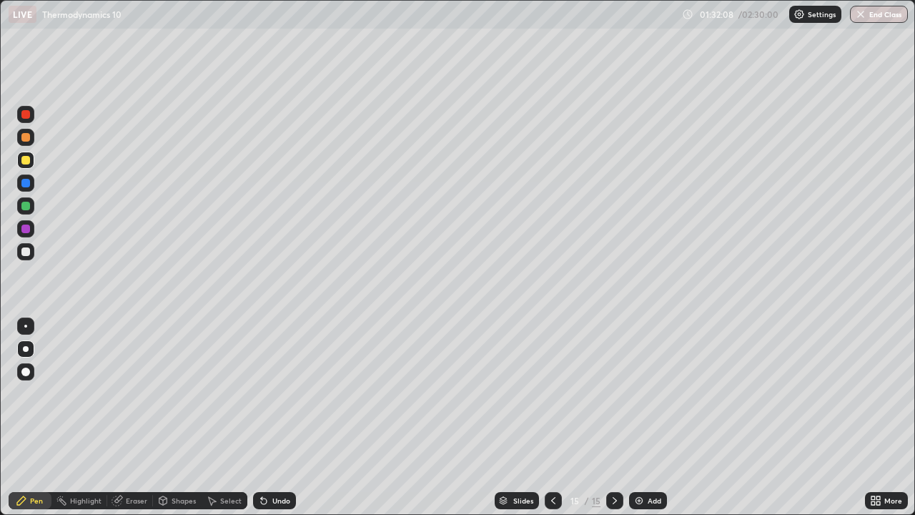
click at [274, 417] on div "Undo" at bounding box center [281, 500] width 18 height 7
click at [639, 417] on img at bounding box center [638, 500] width 11 height 11
click at [280, 417] on div "Undo" at bounding box center [281, 500] width 18 height 7
click at [282, 417] on div "Undo" at bounding box center [274, 500] width 43 height 17
click at [26, 252] on div at bounding box center [25, 251] width 9 height 9
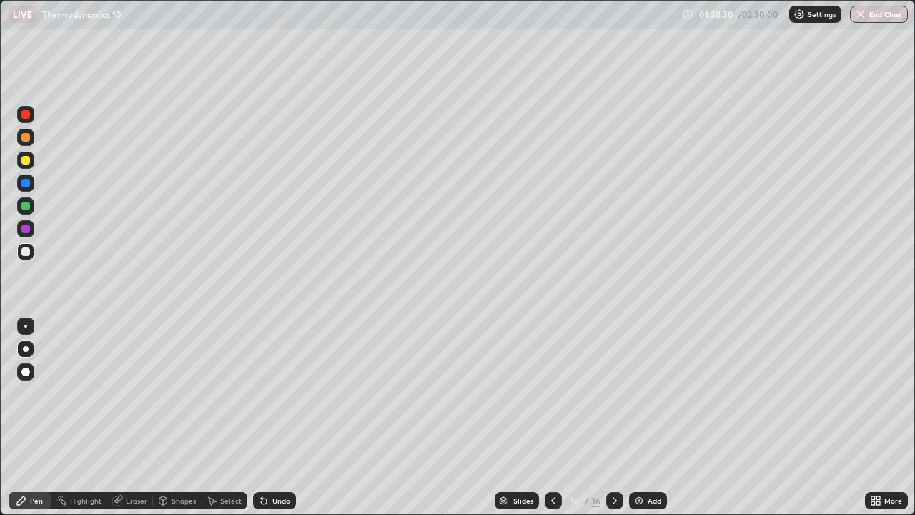
click at [274, 417] on div "Undo" at bounding box center [281, 500] width 18 height 7
click at [264, 417] on div "Undo" at bounding box center [274, 500] width 43 height 17
click at [281, 417] on div "Undo" at bounding box center [281, 500] width 18 height 7
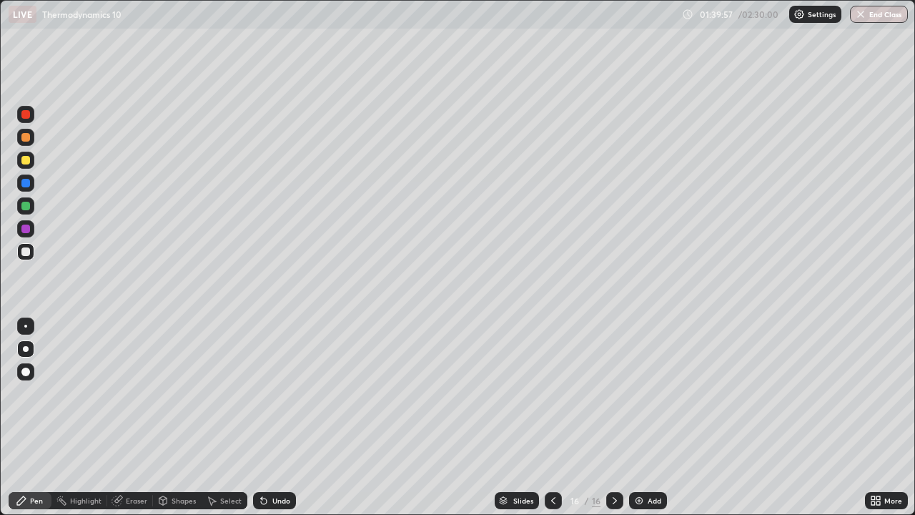
click at [282, 417] on div "Undo" at bounding box center [274, 500] width 43 height 17
click at [274, 417] on div "Undo" at bounding box center [274, 500] width 43 height 17
click at [278, 417] on div "Undo" at bounding box center [281, 500] width 18 height 7
click at [275, 417] on div "Undo" at bounding box center [274, 500] width 43 height 17
click at [274, 417] on div "Undo" at bounding box center [281, 500] width 18 height 7
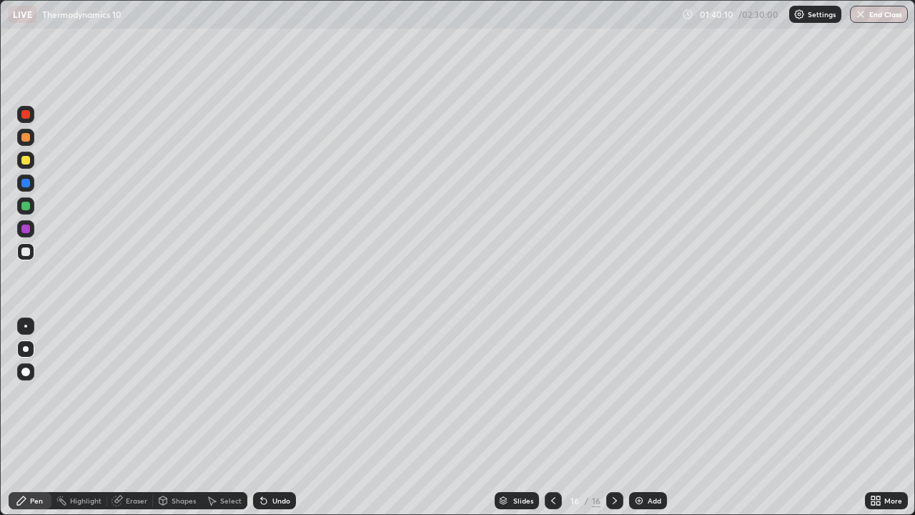
click at [269, 417] on div "Undo" at bounding box center [274, 500] width 43 height 17
click at [272, 417] on div "Undo" at bounding box center [281, 500] width 18 height 7
click at [277, 417] on div "Undo" at bounding box center [281, 500] width 18 height 7
click at [29, 163] on div at bounding box center [25, 160] width 9 height 9
click at [282, 417] on div "Undo" at bounding box center [274, 500] width 43 height 17
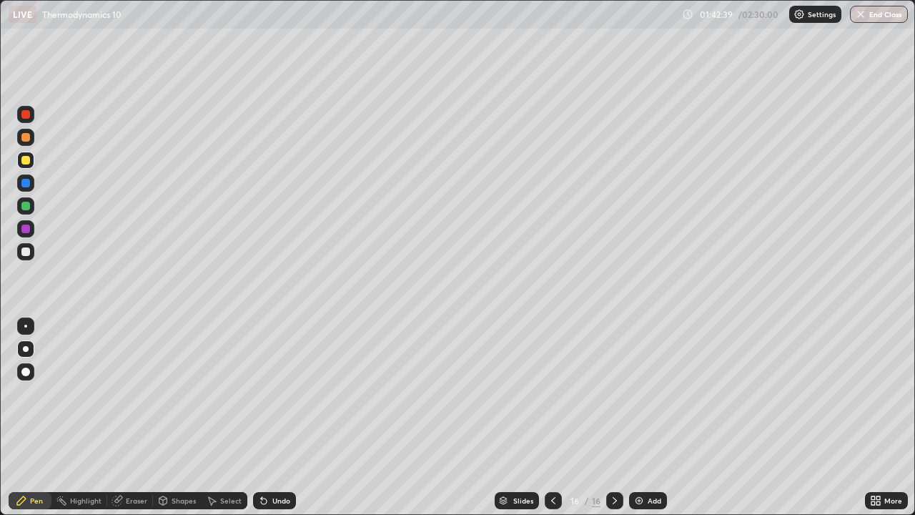
click at [276, 417] on div "Undo" at bounding box center [281, 500] width 18 height 7
click at [272, 417] on div "Undo" at bounding box center [274, 500] width 43 height 17
click at [277, 417] on div "Undo" at bounding box center [274, 500] width 43 height 17
click at [281, 417] on div "Undo" at bounding box center [274, 500] width 43 height 17
click at [267, 417] on icon at bounding box center [263, 500] width 11 height 11
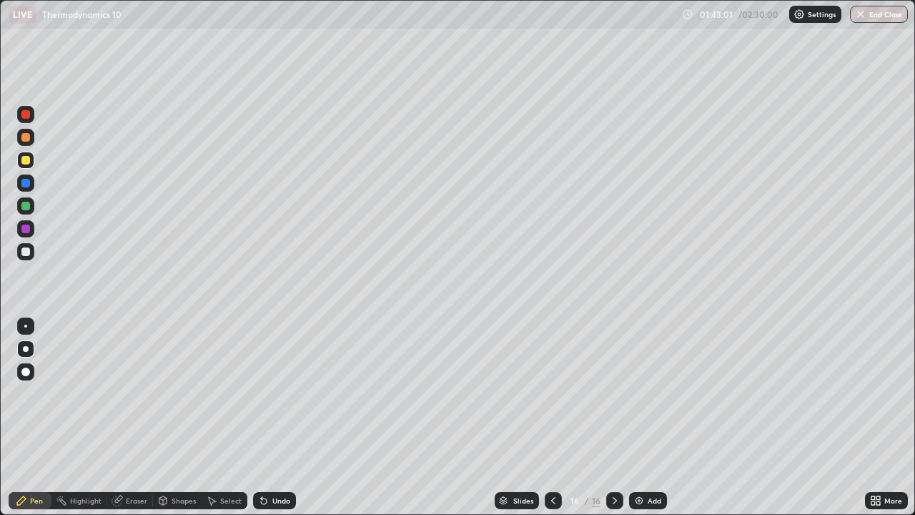
click at [267, 417] on icon at bounding box center [263, 500] width 11 height 11
click at [26, 254] on div at bounding box center [25, 251] width 9 height 9
click at [290, 417] on div "Undo" at bounding box center [274, 500] width 43 height 17
click at [291, 417] on div "Undo" at bounding box center [274, 500] width 43 height 17
click at [137, 417] on div "Eraser" at bounding box center [136, 500] width 21 height 7
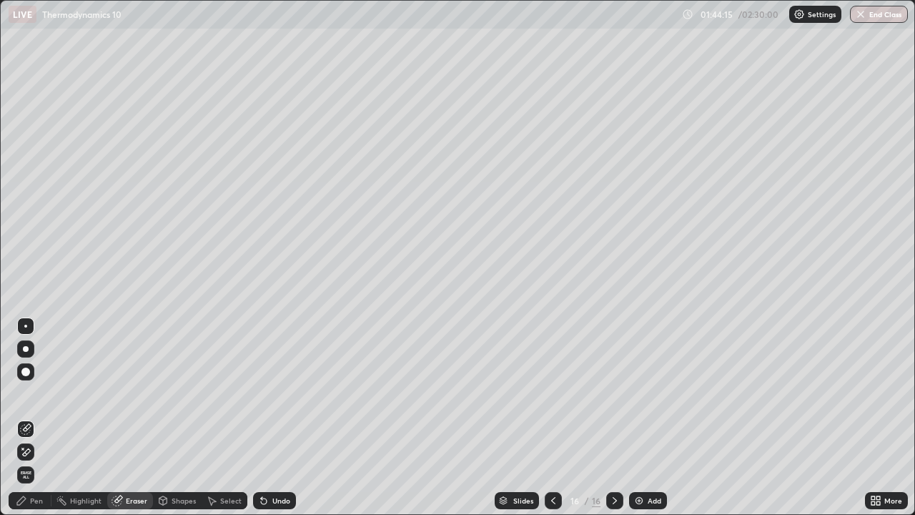
click at [29, 417] on div "Pen" at bounding box center [30, 500] width 43 height 17
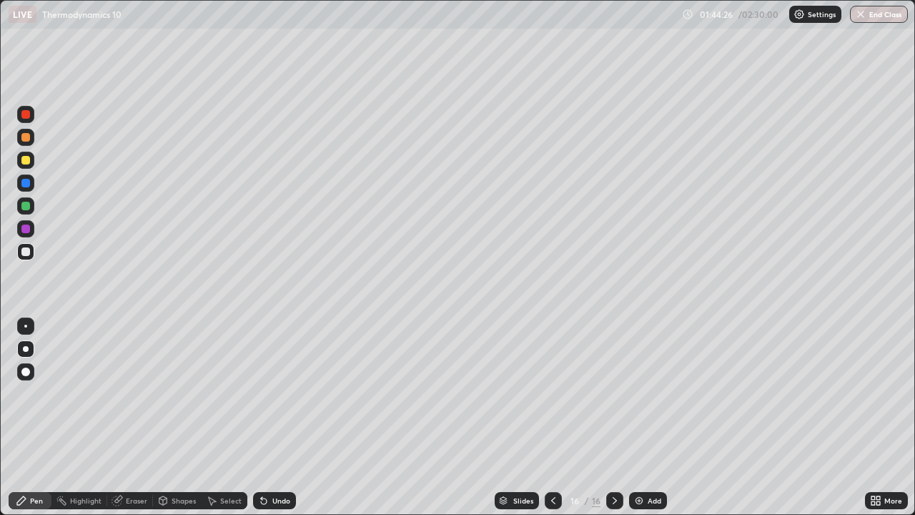
click at [272, 417] on div "Undo" at bounding box center [281, 500] width 18 height 7
click at [284, 417] on div "Undo" at bounding box center [281, 500] width 18 height 7
click at [282, 417] on div "Undo" at bounding box center [281, 500] width 18 height 7
click at [636, 417] on img at bounding box center [638, 500] width 11 height 11
click at [32, 161] on div at bounding box center [25, 160] width 17 height 17
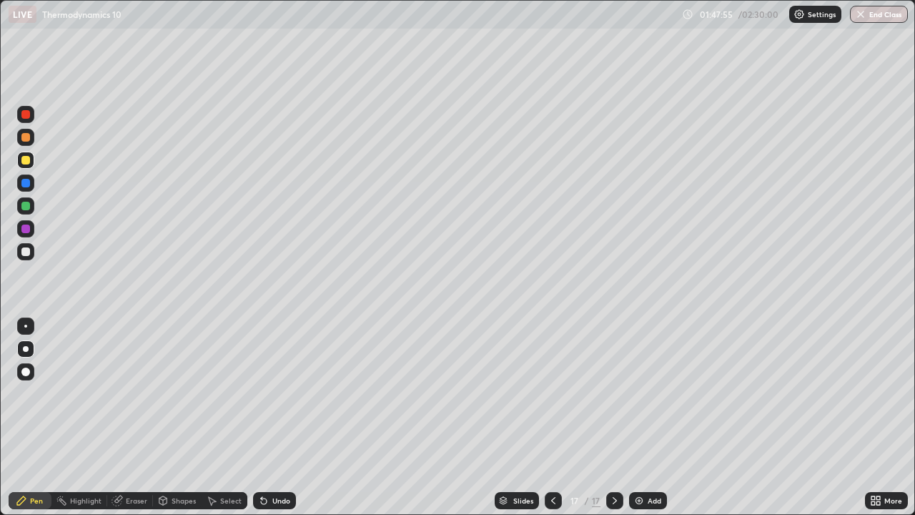
click at [26, 247] on div at bounding box center [25, 251] width 17 height 17
click at [274, 417] on div "Undo" at bounding box center [281, 500] width 18 height 7
click at [278, 417] on div "Undo" at bounding box center [281, 500] width 18 height 7
click at [293, 417] on div "Undo" at bounding box center [274, 500] width 43 height 17
click at [289, 417] on div "Undo" at bounding box center [274, 500] width 43 height 17
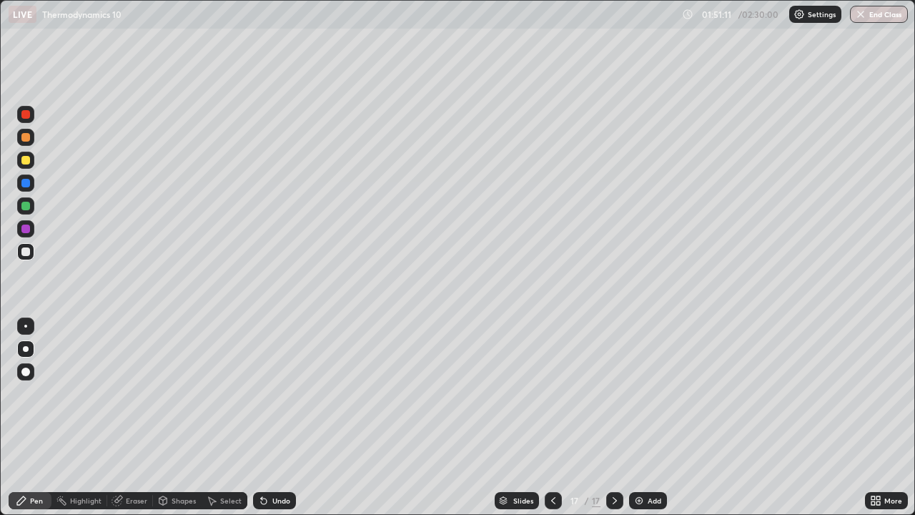
click at [284, 417] on div "Undo" at bounding box center [281, 500] width 18 height 7
click at [648, 417] on div "Add" at bounding box center [655, 500] width 14 height 7
click at [269, 417] on div "Undo" at bounding box center [274, 500] width 43 height 17
click at [275, 417] on div "Undo" at bounding box center [274, 500] width 43 height 17
click at [281, 417] on div "Undo" at bounding box center [274, 500] width 43 height 17
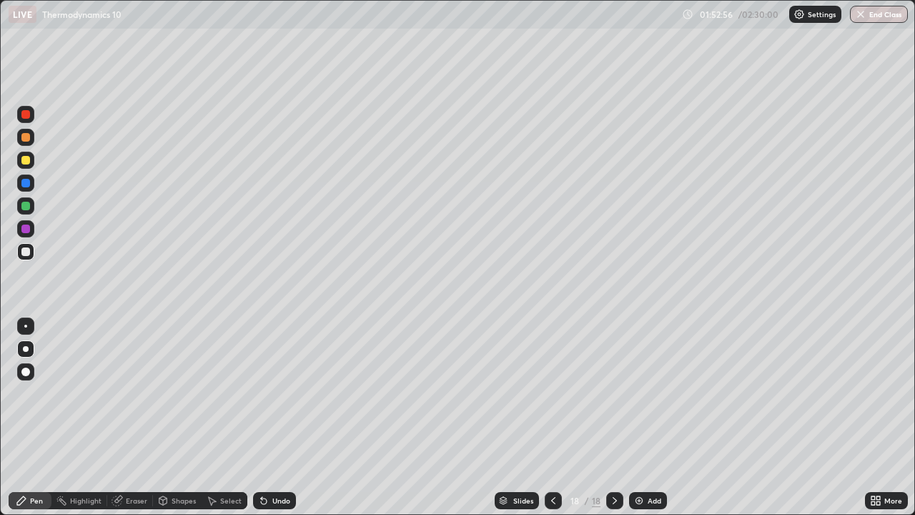
click at [262, 417] on icon at bounding box center [264, 501] width 6 height 6
click at [275, 417] on div "Undo" at bounding box center [281, 500] width 18 height 7
click at [288, 417] on div "Undo" at bounding box center [274, 500] width 43 height 17
click at [272, 417] on div "Undo" at bounding box center [274, 500] width 43 height 17
click at [283, 417] on div "Undo" at bounding box center [274, 500] width 43 height 17
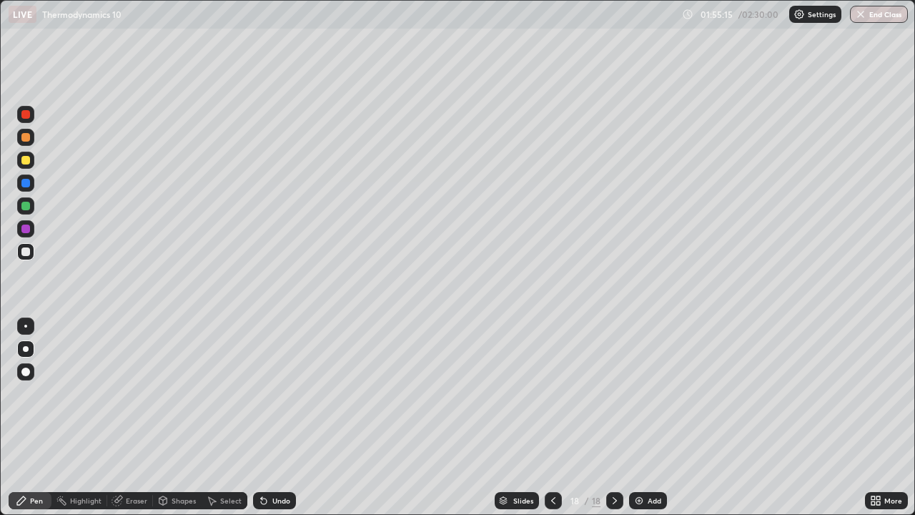
click at [639, 417] on img at bounding box center [638, 500] width 11 height 11
click at [269, 417] on div "Undo" at bounding box center [274, 500] width 43 height 17
click at [261, 417] on icon at bounding box center [261, 497] width 1 height 1
click at [262, 417] on icon at bounding box center [264, 501] width 6 height 6
click at [266, 417] on icon at bounding box center [263, 500] width 11 height 11
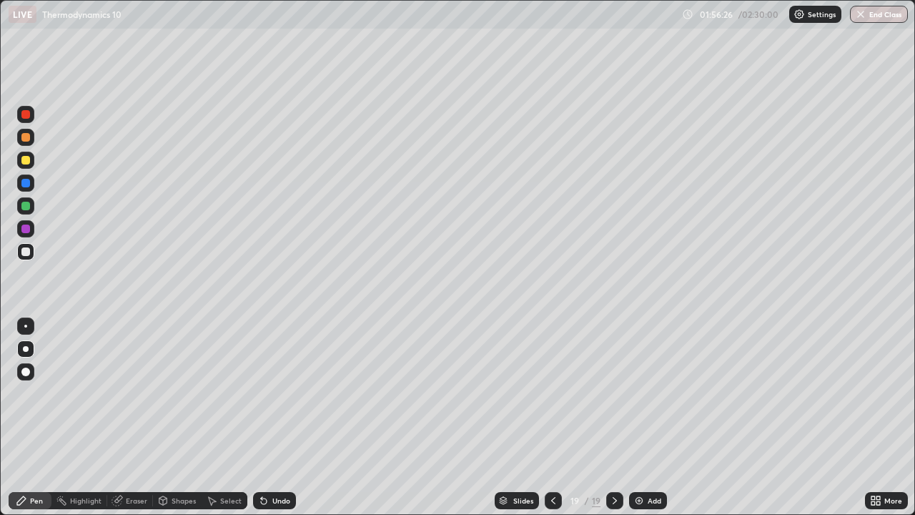
click at [267, 417] on icon at bounding box center [263, 500] width 11 height 11
click at [609, 417] on div at bounding box center [614, 500] width 17 height 29
click at [638, 417] on img at bounding box center [638, 500] width 11 height 11
click at [550, 417] on icon at bounding box center [552, 500] width 4 height 7
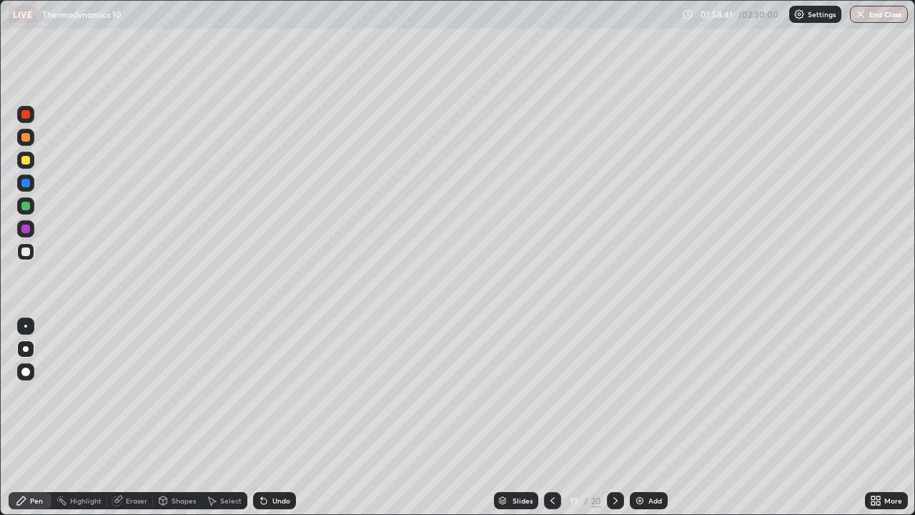
click at [613, 417] on icon at bounding box center [615, 500] width 11 height 11
click at [262, 417] on icon at bounding box center [264, 501] width 6 height 6
click at [648, 417] on div "Add" at bounding box center [649, 500] width 38 height 17
click at [278, 417] on div "Undo" at bounding box center [281, 500] width 18 height 7
click at [272, 417] on div "Undo" at bounding box center [281, 500] width 18 height 7
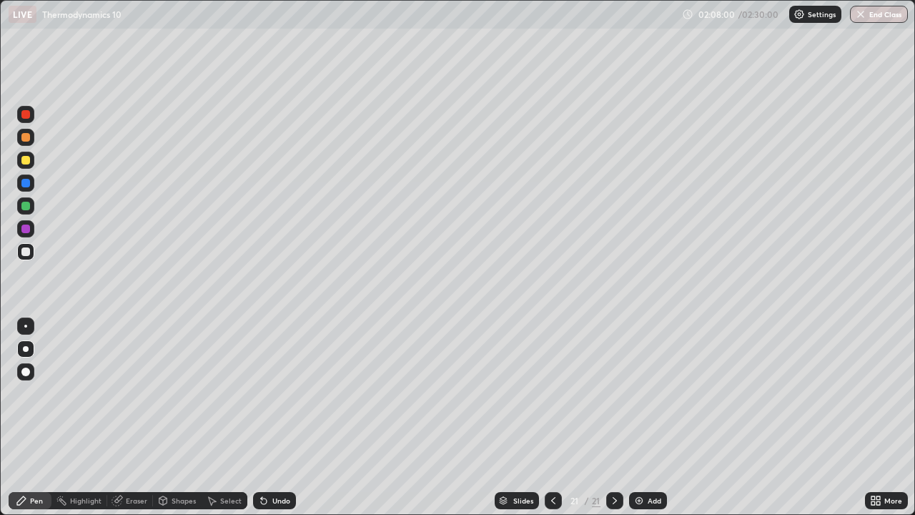
click at [282, 417] on div "Undo" at bounding box center [281, 500] width 18 height 7
click at [274, 417] on div "Undo" at bounding box center [281, 500] width 18 height 7
click at [272, 417] on div "Undo" at bounding box center [274, 500] width 43 height 17
click at [272, 417] on div "Undo" at bounding box center [281, 500] width 18 height 7
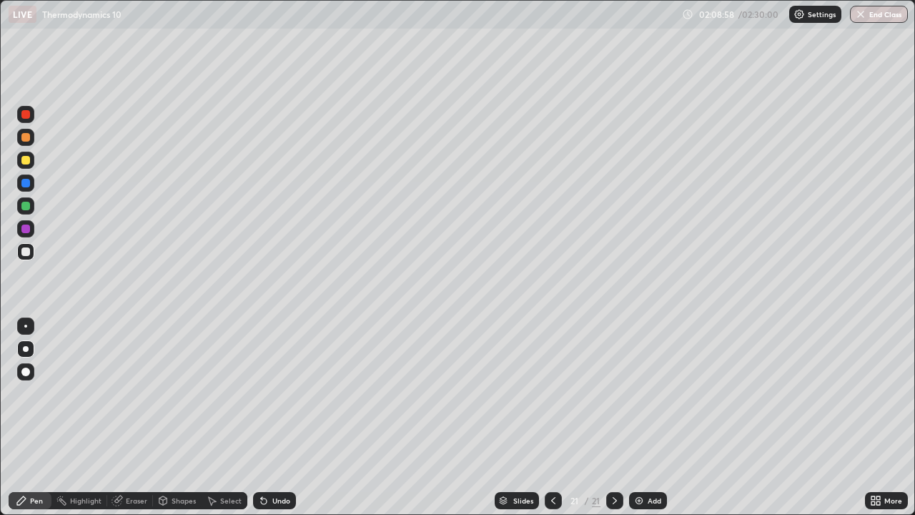
click at [272, 417] on div "Undo" at bounding box center [281, 500] width 18 height 7
click at [272, 417] on div "Undo" at bounding box center [274, 500] width 43 height 17
click at [645, 417] on div "Add" at bounding box center [648, 500] width 38 height 17
click at [26, 160] on div at bounding box center [25, 160] width 9 height 9
click at [277, 417] on div "Undo" at bounding box center [281, 500] width 18 height 7
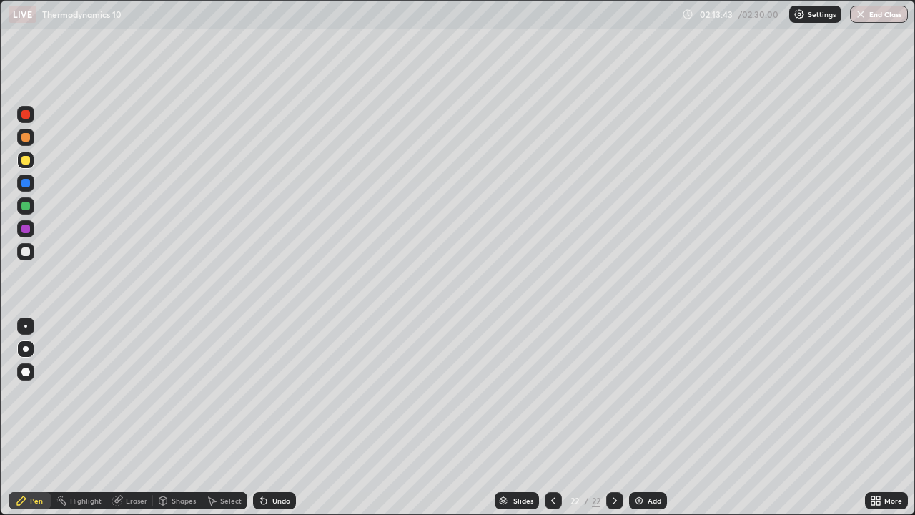
click at [25, 252] on div at bounding box center [25, 251] width 9 height 9
click at [643, 417] on img at bounding box center [638, 500] width 11 height 11
click at [31, 210] on div at bounding box center [25, 205] width 17 height 17
click at [129, 417] on div "Eraser" at bounding box center [130, 500] width 46 height 17
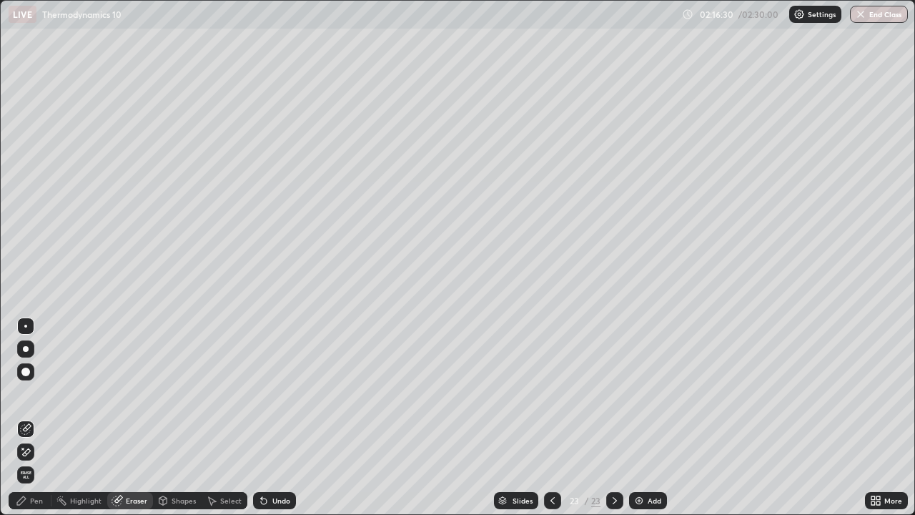
click at [29, 417] on div "Pen" at bounding box center [30, 500] width 43 height 17
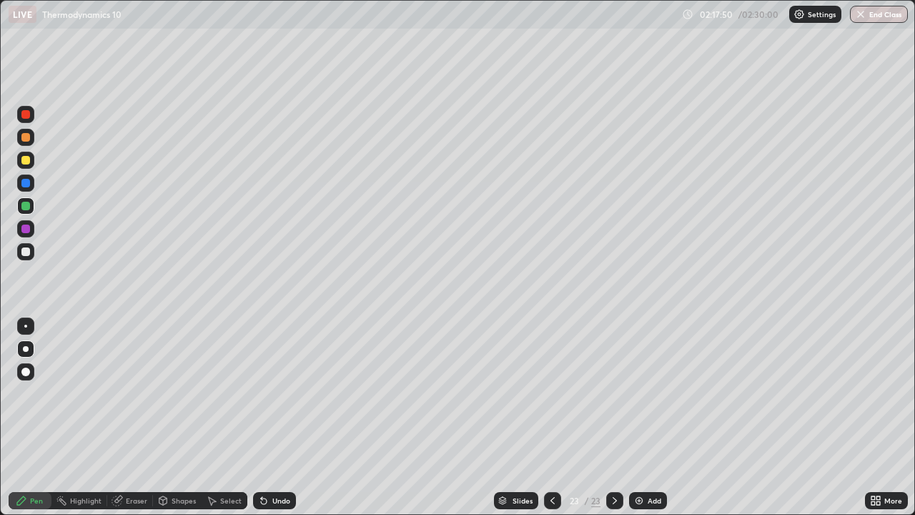
click at [137, 417] on div "Eraser" at bounding box center [136, 500] width 21 height 7
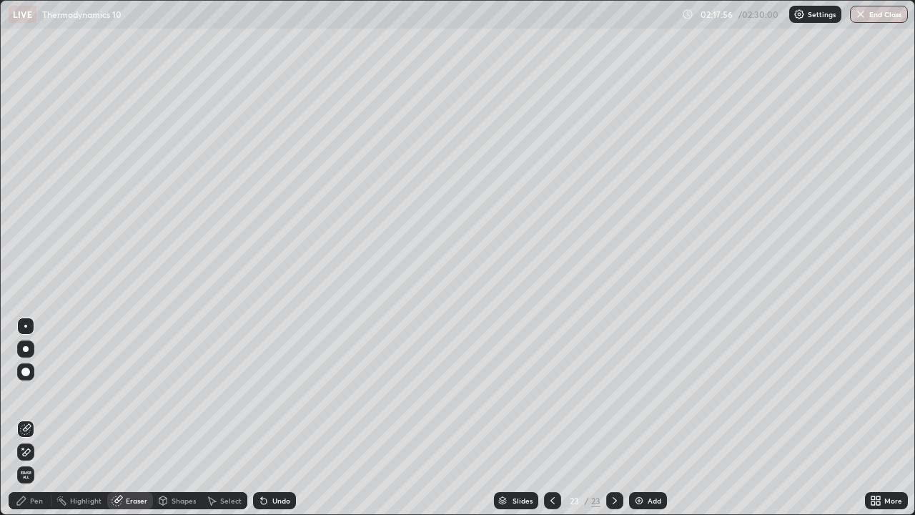
click at [31, 417] on div "Pen" at bounding box center [36, 500] width 13 height 7
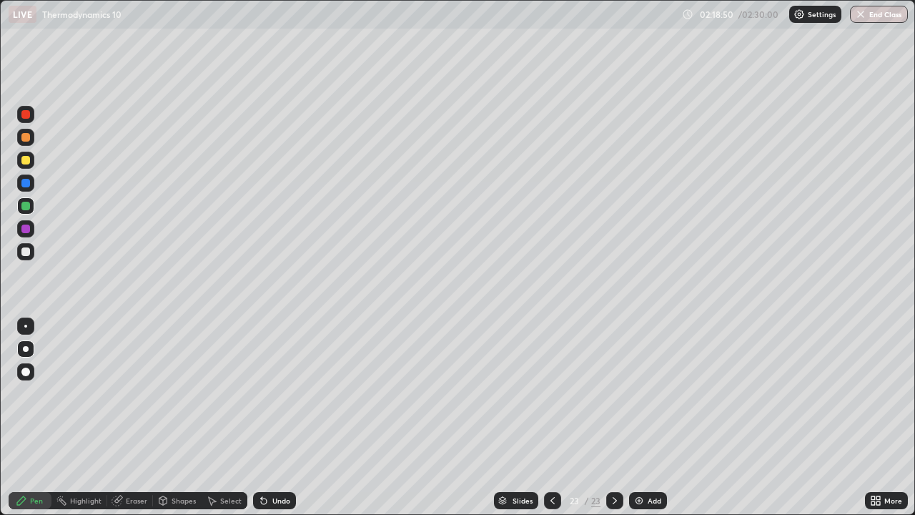
click at [272, 417] on div "Undo" at bounding box center [274, 500] width 43 height 17
click at [274, 417] on div "Undo" at bounding box center [281, 500] width 18 height 7
click at [881, 16] on button "End Class" at bounding box center [879, 14] width 58 height 17
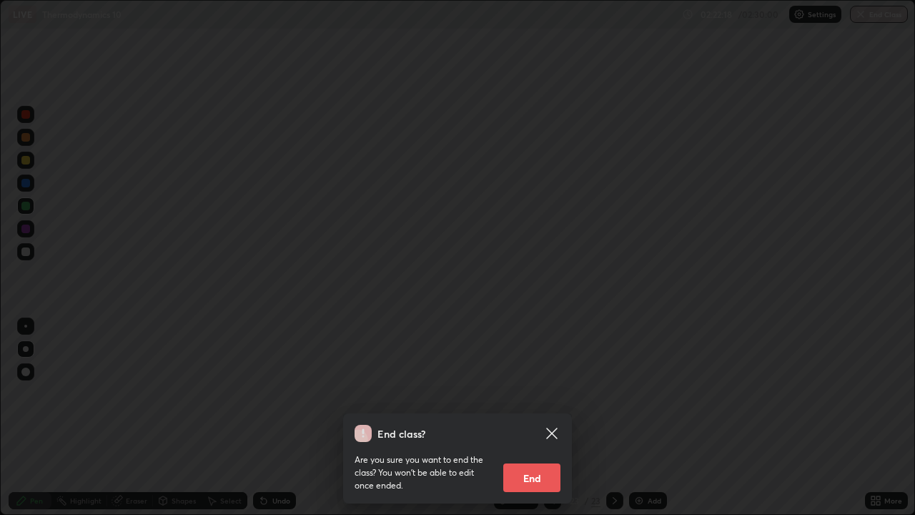
click at [530, 417] on button "End" at bounding box center [531, 477] width 57 height 29
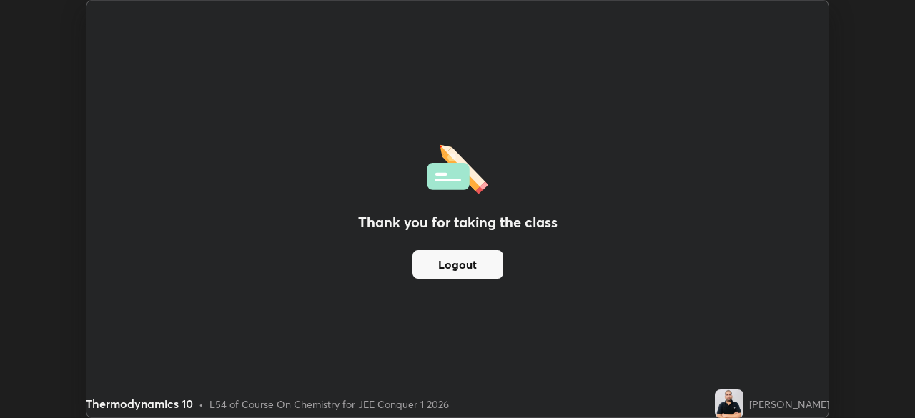
scroll to position [71055, 70558]
